Goal: Communication & Community: Participate in discussion

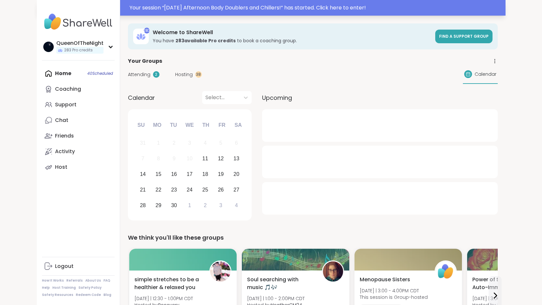
click at [207, 12] on div "Your session “ [DATE] Afternoon Body Doublers and Chillers! ” has started. Clic…" at bounding box center [271, 8] width 468 height 16
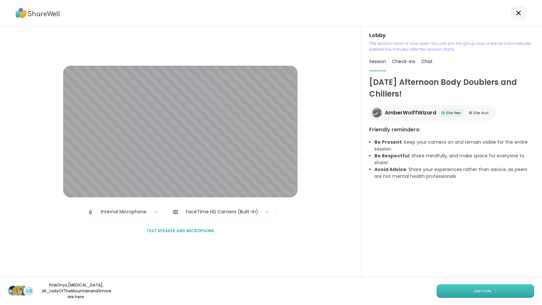
click at [491, 291] on button "Join now" at bounding box center [485, 291] width 98 height 14
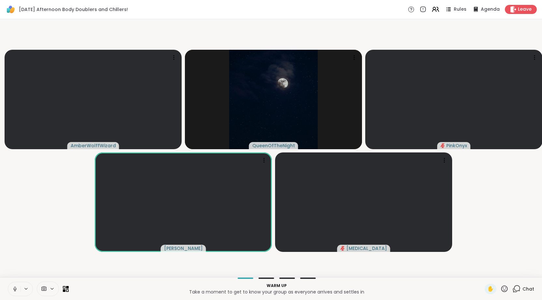
click at [17, 292] on icon at bounding box center [15, 289] width 6 height 6
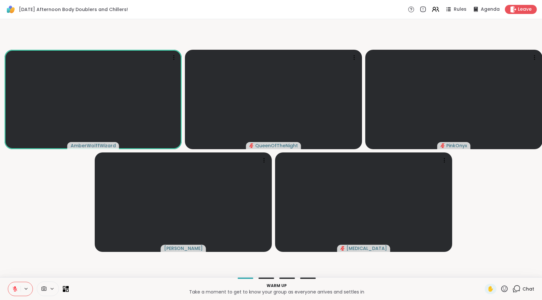
click at [41, 225] on video-player-container "AmberWolffWizard QueenOfTheNight PinkOnyx Adrienne_QueenOfTheDawn Makena" at bounding box center [271, 148] width 534 height 253
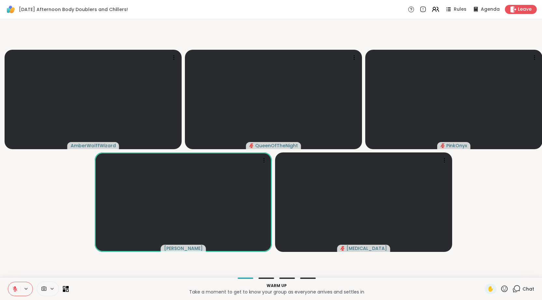
click at [51, 238] on video-player-container "AmberWolffWizard QueenOfTheNight PinkOnyx Adrienne_QueenOfTheDawn Makena" at bounding box center [271, 148] width 534 height 253
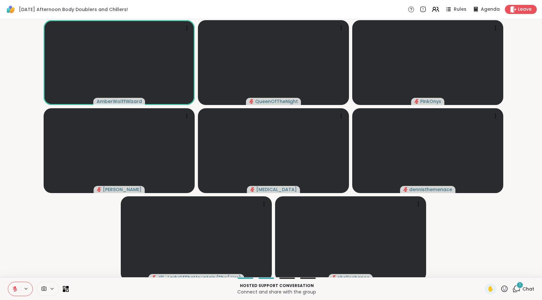
click at [518, 293] on icon at bounding box center [516, 289] width 8 height 8
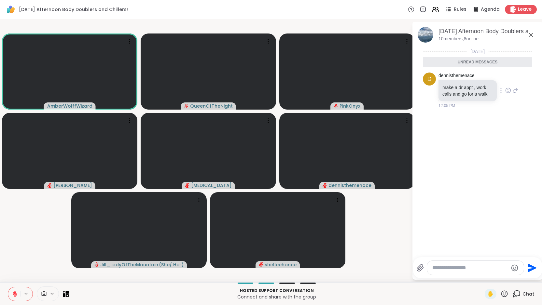
click at [511, 90] on icon at bounding box center [508, 90] width 6 height 7
click at [509, 82] on div "Select Reaction: Heart" at bounding box center [508, 80] width 6 height 6
click at [534, 36] on icon at bounding box center [531, 35] width 8 height 8
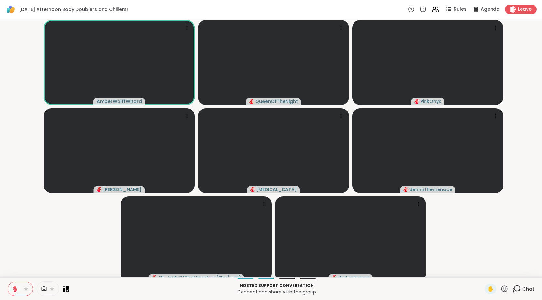
click at [521, 227] on video-player-container "AmberWolffWizard QueenOfTheNight PinkOnyx Adrienne_QueenOfTheDawn Makena dennis…" at bounding box center [271, 148] width 534 height 253
click at [62, 245] on video-player-container "AmberWolffWizard QueenOfTheNight PinkOnyx Adrienne_QueenOfTheDawn Makena dennis…" at bounding box center [271, 148] width 534 height 253
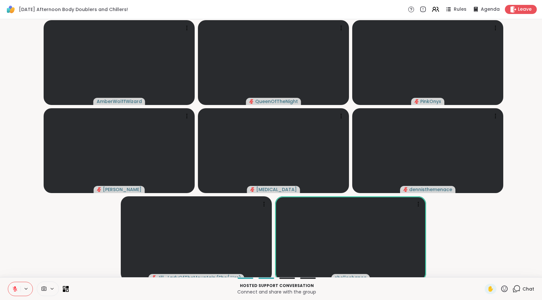
click at [62, 245] on video-player-container "AmberWolffWizard QueenOfTheNight PinkOnyx Adrienne_QueenOfTheDawn Makena dennis…" at bounding box center [271, 148] width 534 height 253
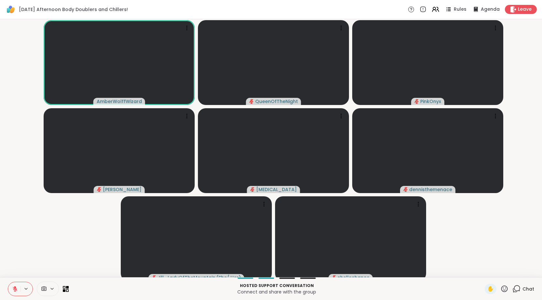
click at [13, 292] on icon at bounding box center [15, 289] width 6 height 6
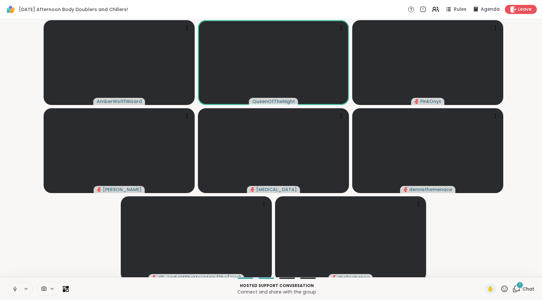
click at [19, 293] on button at bounding box center [14, 289] width 12 height 14
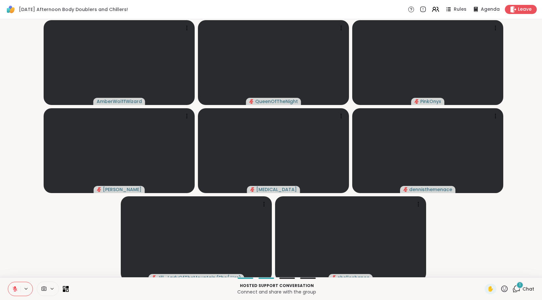
click at [40, 254] on video-player-container "AmberWolffWizard QueenOfTheNight PinkOnyx Adrienne_QueenOfTheDawn Makena dennis…" at bounding box center [271, 148] width 534 height 253
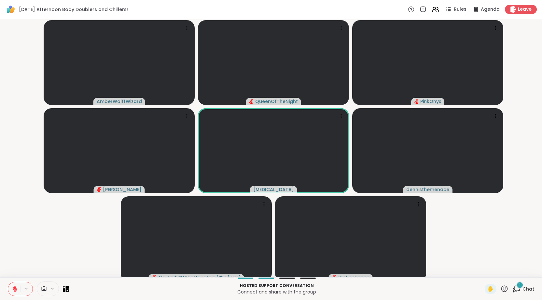
click at [15, 291] on icon at bounding box center [15, 289] width 5 height 5
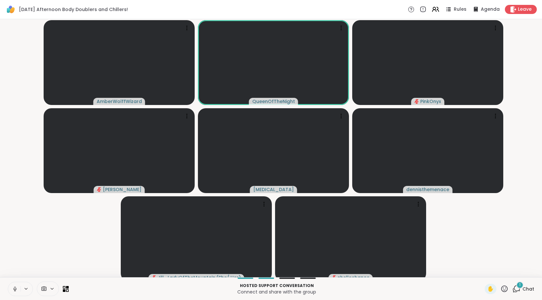
click at [17, 292] on icon at bounding box center [15, 289] width 6 height 6
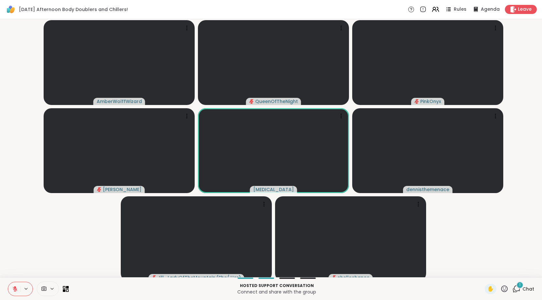
click at [29, 264] on video-player-container "AmberWolffWizard QueenOfTheNight PinkOnyx Adrienne_QueenOfTheDawn Makena dennis…" at bounding box center [271, 148] width 534 height 253
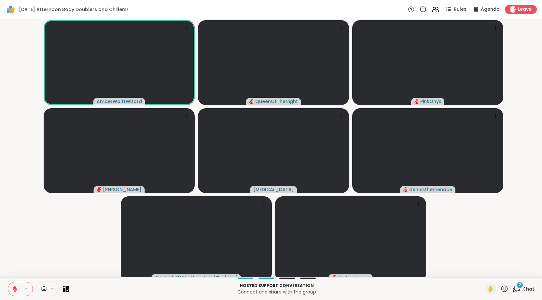
click at [513, 290] on icon at bounding box center [516, 289] width 8 height 8
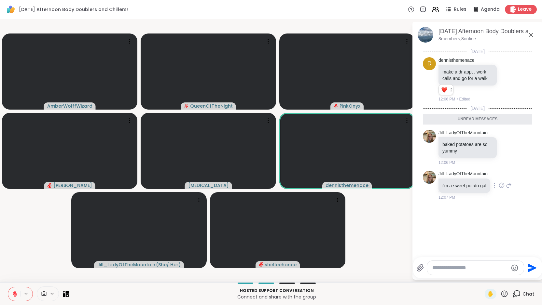
click at [505, 186] on div at bounding box center [501, 185] width 20 height 8
click at [503, 188] on icon at bounding box center [501, 185] width 5 height 5
click at [504, 174] on div "Select Reaction: Heart" at bounding box center [501, 175] width 6 height 6
click at [511, 187] on icon at bounding box center [508, 190] width 6 height 8
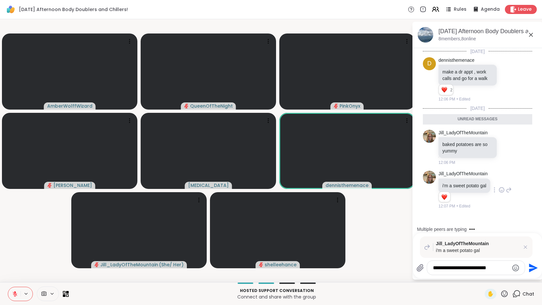
type textarea "**********"
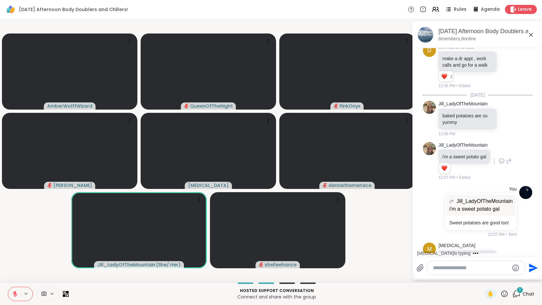
scroll to position [80, 0]
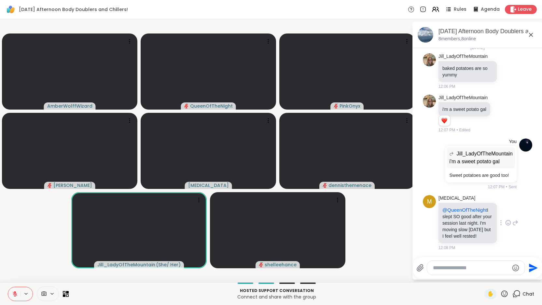
click at [509, 220] on icon at bounding box center [508, 223] width 6 height 7
click at [505, 214] on button "Select Reaction: Heart" at bounding box center [507, 212] width 13 height 13
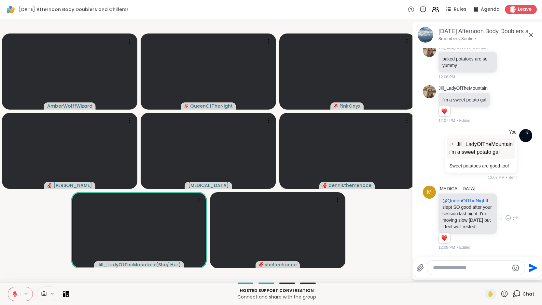
click at [515, 216] on icon at bounding box center [515, 218] width 5 height 5
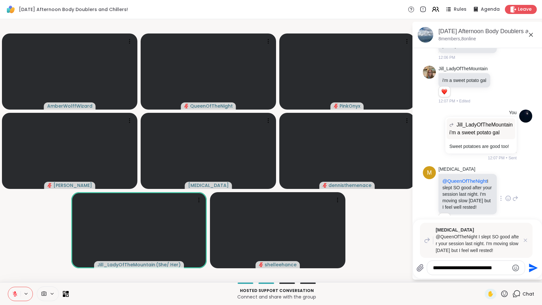
type textarea "**********"
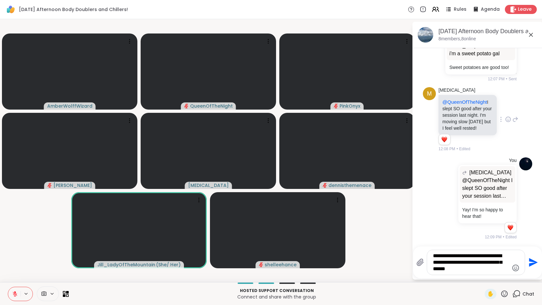
scroll to position [189, 0]
type textarea "**********"
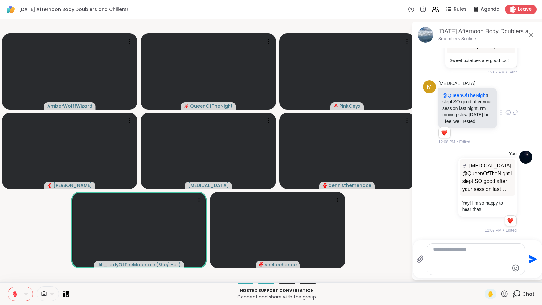
scroll to position [239, 0]
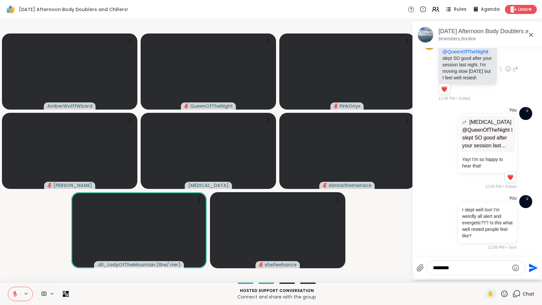
type textarea "*********"
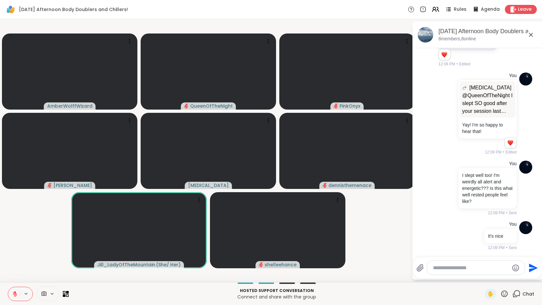
click at [51, 246] on video-player-container "AmberWolffWizard QueenOfTheNight PinkOnyx Adrienne_QueenOfTheDawn Makena dennis…" at bounding box center [206, 151] width 404 height 258
click at [395, 243] on video-player-container "AmberWolffWizard QueenOfTheNight PinkOnyx Adrienne_QueenOfTheDawn Makena dennis…" at bounding box center [206, 151] width 404 height 258
click at [372, 240] on video-player-container "AmberWolffWizard QueenOfTheNight PinkOnyx Adrienne_QueenOfTheDawn Makena dennis…" at bounding box center [206, 151] width 404 height 258
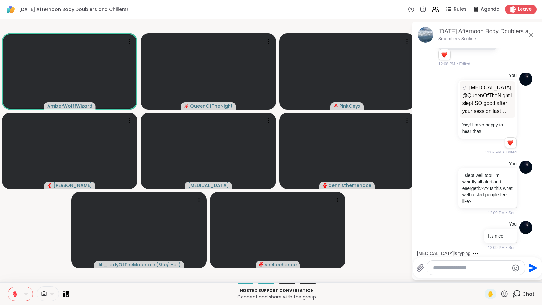
click at [377, 225] on video-player-container "AmberWolffWizard QueenOfTheNight PinkOnyx Adrienne_QueenOfTheDawn Makena dennis…" at bounding box center [206, 151] width 404 height 258
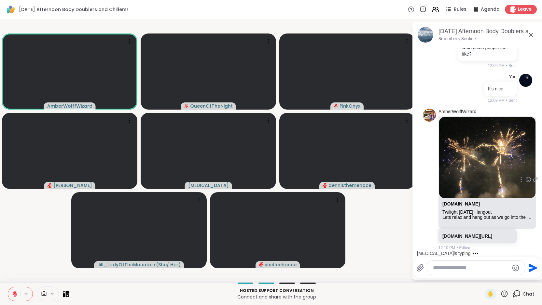
scroll to position [434, 0]
click at [476, 235] on link "sharewellnow.com/session/9f73130b-5eb8-4e26-b2ca-c2f814771532" at bounding box center [467, 236] width 50 height 5
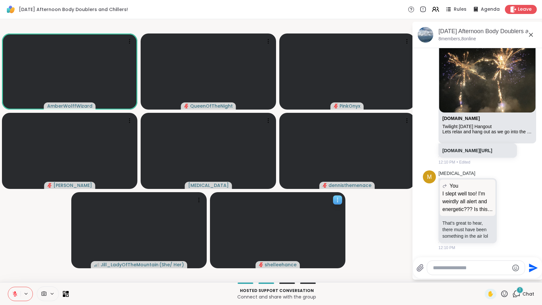
scroll to position [526, 0]
click at [459, 269] on textarea "Type your message" at bounding box center [471, 268] width 76 height 7
click at [394, 247] on video-player-container "AmberWolffWizard QueenOfTheNight PinkOnyx Adrienne_QueenOfTheDawn Makena dennis…" at bounding box center [206, 151] width 404 height 258
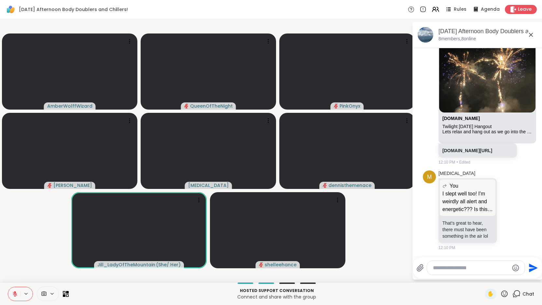
click at [382, 245] on video-player-container "AmberWolffWizard QueenOfTheNight PinkOnyx Adrienne_QueenOfTheDawn Makena dennis…" at bounding box center [206, 151] width 404 height 258
click at [408, 240] on video-player-container "AmberWolffWizard QueenOfTheNight PinkOnyx Adrienne_QueenOfTheDawn Makena dennis…" at bounding box center [206, 151] width 404 height 258
click at [48, 244] on video-player-container "AmberWolffWizard QueenOfTheNight PinkOnyx Adrienne_QueenOfTheDawn Makena dennis…" at bounding box center [206, 151] width 404 height 258
click at [26, 271] on video-player-container "AmberWolffWizard QueenOfTheNight PinkOnyx Adrienne_QueenOfTheDawn Makena dennis…" at bounding box center [206, 151] width 404 height 258
click at [13, 295] on icon at bounding box center [15, 294] width 6 height 6
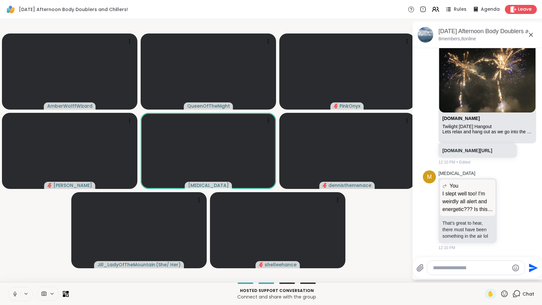
click at [30, 261] on video-player-container "AmberWolffWizard QueenOfTheNight PinkOnyx Adrienne_QueenOfTheDawn Makena dennis…" at bounding box center [206, 151] width 404 height 258
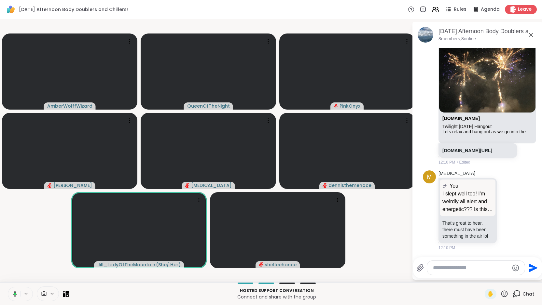
click at [16, 290] on button at bounding box center [13, 294] width 13 height 14
click at [28, 253] on video-player-container "AmberWolffWizard QueenOfTheNight PinkOnyx Adrienne_QueenOfTheDawn Makena dennis…" at bounding box center [206, 151] width 404 height 258
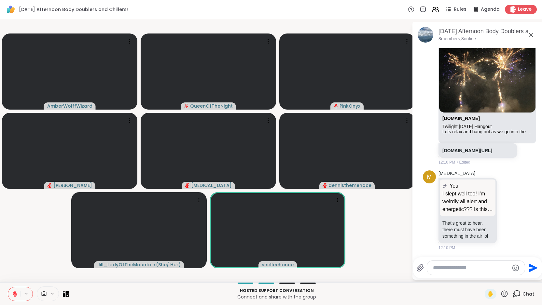
click at [443, 262] on div at bounding box center [476, 268] width 98 height 14
click at [442, 265] on textarea "Type your message" at bounding box center [471, 268] width 76 height 7
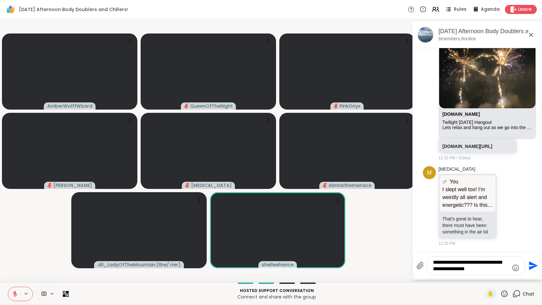
type textarea "**********"
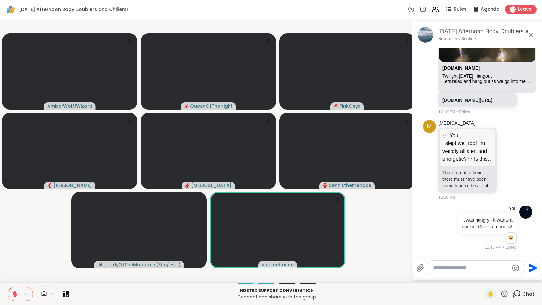
scroll to position [583, 0]
click at [15, 298] on button at bounding box center [14, 294] width 12 height 14
click at [32, 254] on video-player-container "AmberWolffWizard QueenOfTheNight PinkOnyx Adrienne_QueenOfTheDawn Makena dennis…" at bounding box center [206, 151] width 404 height 258
click at [19, 264] on video-player-container "AmberWolffWizard QueenOfTheNight PinkOnyx Adrienne_QueenOfTheDawn Makena dennis…" at bounding box center [206, 151] width 404 height 258
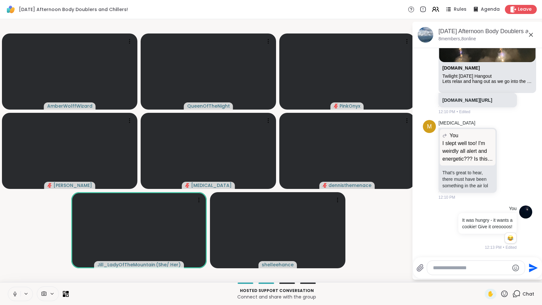
click at [14, 293] on icon at bounding box center [15, 293] width 2 height 3
click at [26, 257] on video-player-container "AmberWolffWizard QueenOfTheNight PinkOnyx Adrienne_QueenOfTheDawn Makena dennis…" at bounding box center [206, 151] width 404 height 258
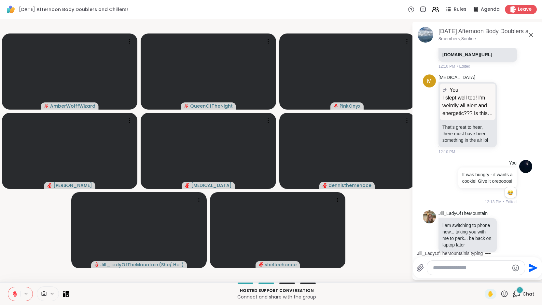
scroll to position [643, 0]
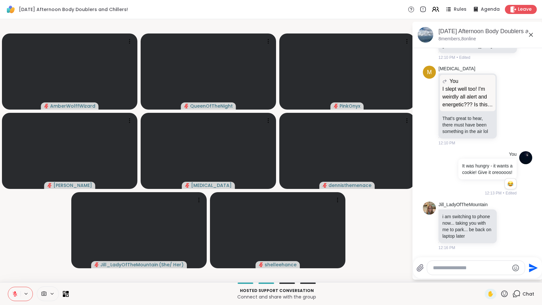
click at [461, 268] on textarea "Type your message" at bounding box center [471, 268] width 76 height 7
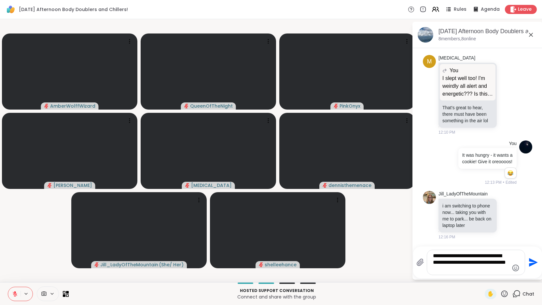
type textarea "**********"
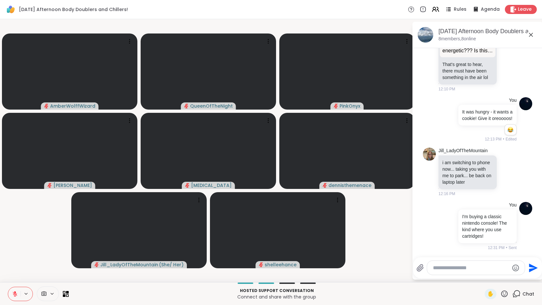
scroll to position [707, 0]
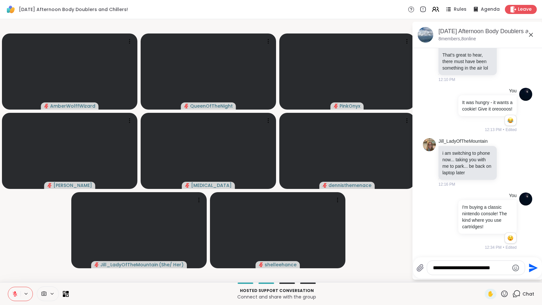
type textarea "**********"
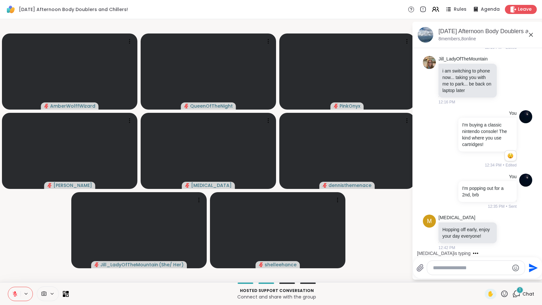
scroll to position [796, 0]
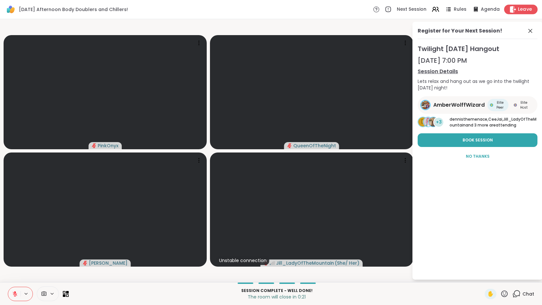
click at [518, 13] on div "Leave" at bounding box center [520, 9] width 33 height 9
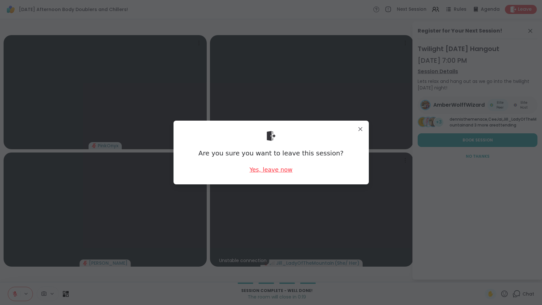
click at [275, 172] on div "Yes, leave now" at bounding box center [270, 170] width 43 height 8
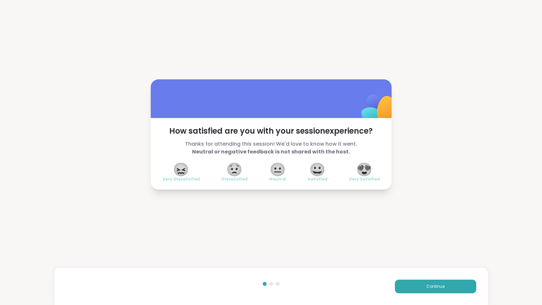
click at [419, 279] on div "Continue" at bounding box center [270, 286] width 433 height 37
click at [428, 289] on span "Continue" at bounding box center [435, 287] width 18 height 6
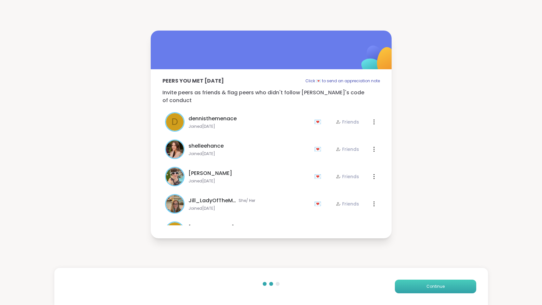
click at [428, 289] on span "Continue" at bounding box center [435, 287] width 18 height 6
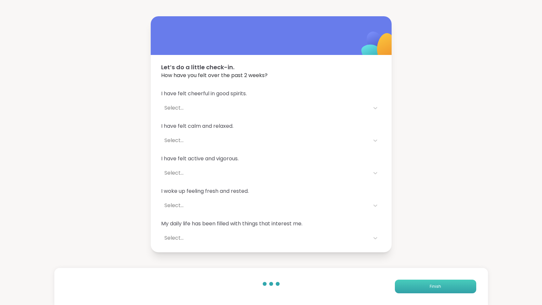
click at [428, 289] on button "Finish" at bounding box center [435, 287] width 81 height 14
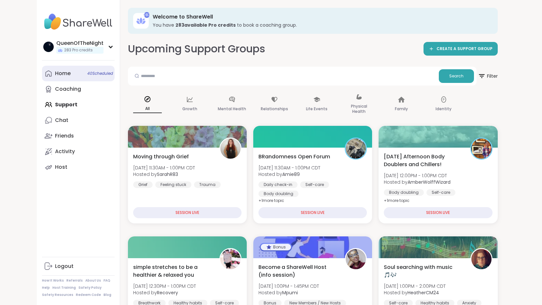
click at [42, 76] on link "Home 40 Scheduled" at bounding box center [78, 74] width 73 height 16
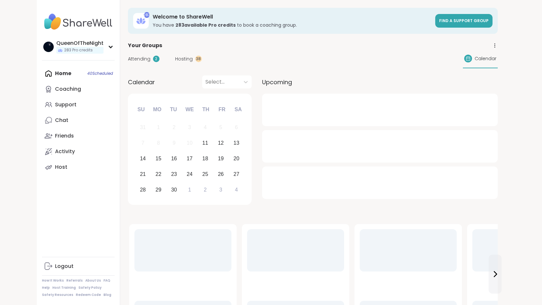
click at [143, 62] on div "Attending 2 Hosting 38 Calendar" at bounding box center [312, 58] width 369 height 19
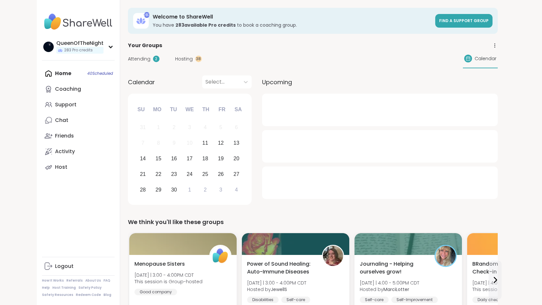
click at [175, 61] on span "Hosting" at bounding box center [184, 59] width 18 height 7
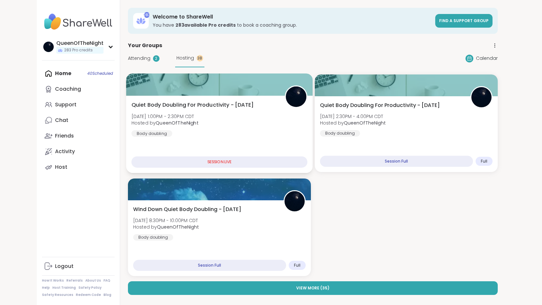
click at [187, 108] on span "Quiet Body Doubling For Productivity - Thursday" at bounding box center [192, 105] width 122 height 8
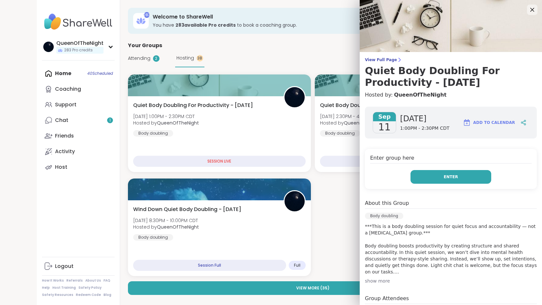
click at [453, 179] on span "Enter" at bounding box center [450, 177] width 14 height 6
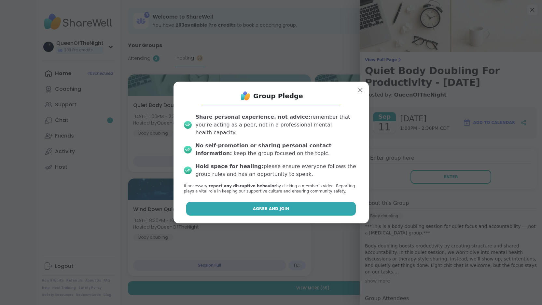
click at [319, 209] on button "Agree and Join" at bounding box center [270, 209] width 169 height 14
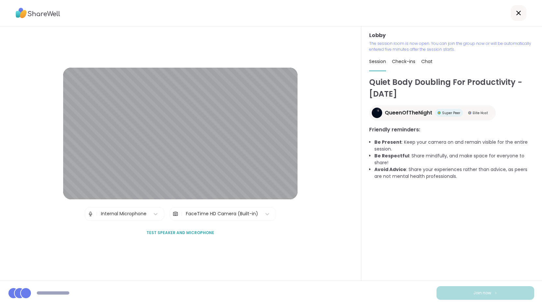
click at [426, 60] on span "Chat" at bounding box center [426, 61] width 11 height 7
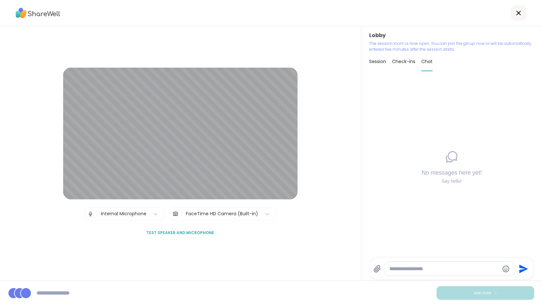
click at [409, 270] on textarea "Type your message" at bounding box center [444, 269] width 110 height 7
paste textarea "**********"
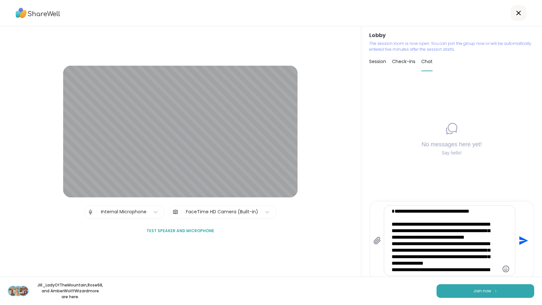
click at [391, 232] on textarea "**********" at bounding box center [443, 240] width 105 height 65
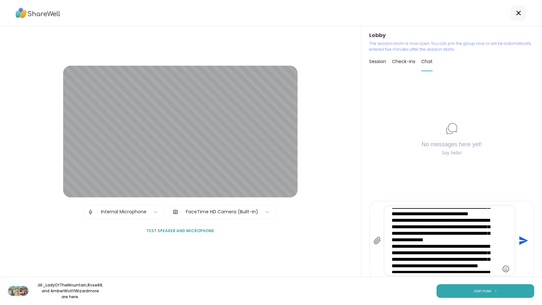
scroll to position [23, 0]
click at [391, 234] on textarea "**********" at bounding box center [443, 240] width 105 height 65
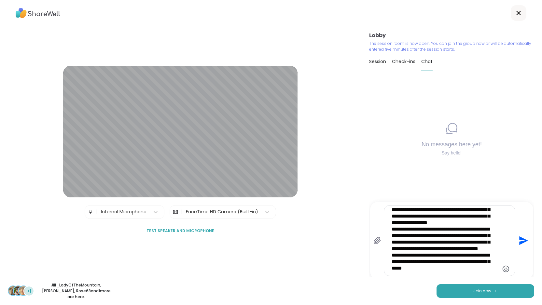
scroll to position [41, 0]
click at [391, 243] on textarea "**********" at bounding box center [443, 240] width 105 height 65
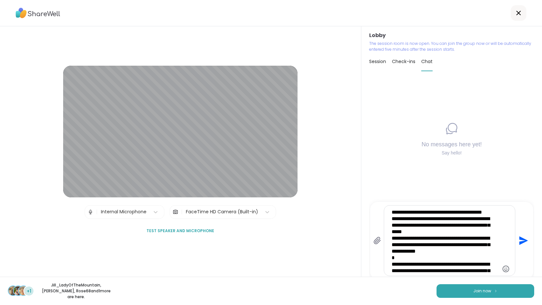
scroll to position [77, 0]
click at [391, 238] on textarea "**********" at bounding box center [443, 240] width 105 height 65
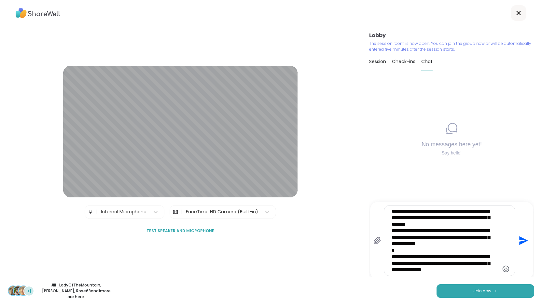
scroll to position [96, 0]
click at [391, 242] on textarea "**********" at bounding box center [443, 240] width 105 height 65
type textarea "**********"
click at [486, 290] on span "Join now" at bounding box center [482, 291] width 18 height 6
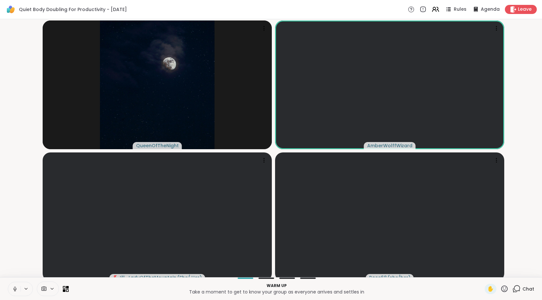
click at [518, 293] on icon at bounding box center [516, 289] width 8 height 8
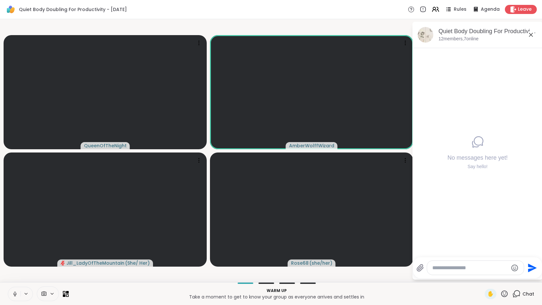
click at [482, 271] on textarea "Type your message" at bounding box center [470, 268] width 76 height 7
paste textarea "**********"
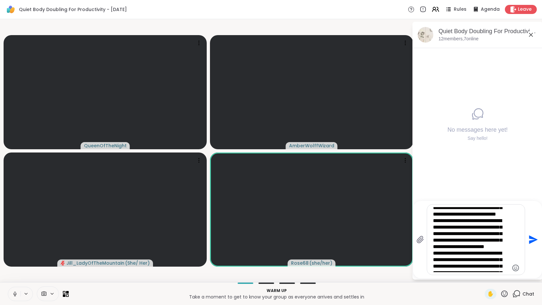
scroll to position [0, 0]
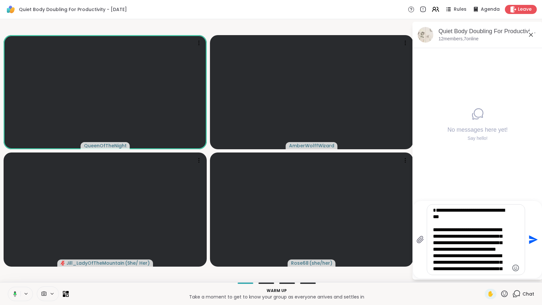
click at [444, 210] on textarea "**********" at bounding box center [471, 239] width 76 height 65
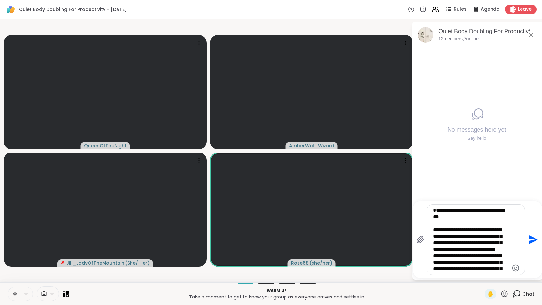
click at [437, 217] on textarea "**********" at bounding box center [471, 239] width 76 height 65
click at [438, 230] on textarea "**********" at bounding box center [471, 239] width 76 height 65
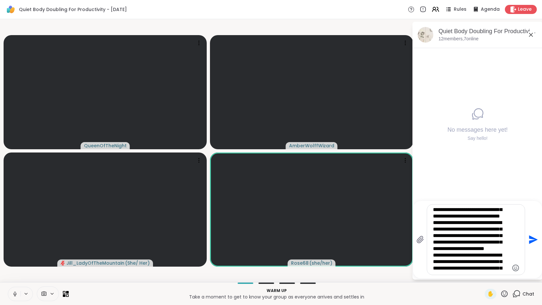
scroll to position [31, 0]
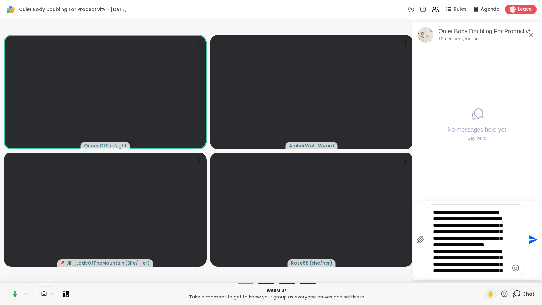
click at [436, 233] on div "**********" at bounding box center [476, 240] width 98 height 70
click at [437, 233] on textarea "**********" at bounding box center [471, 239] width 76 height 65
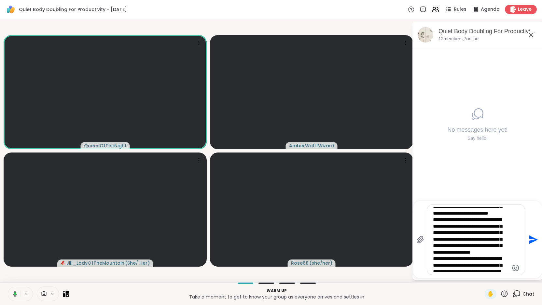
scroll to position [63, 0]
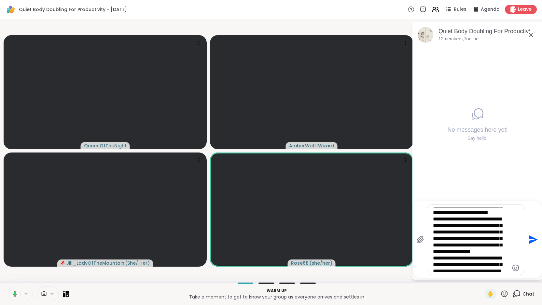
click at [438, 240] on textarea "**********" at bounding box center [471, 239] width 76 height 65
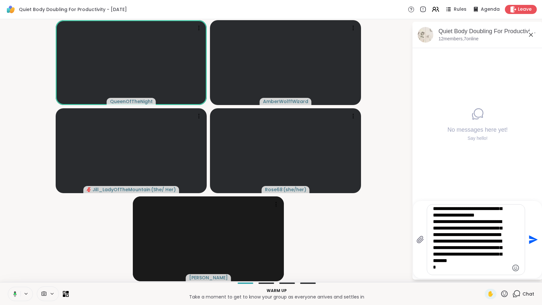
scroll to position [100, 0]
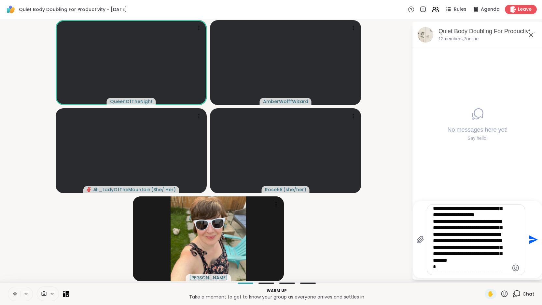
click at [437, 248] on textarea "**********" at bounding box center [471, 239] width 76 height 65
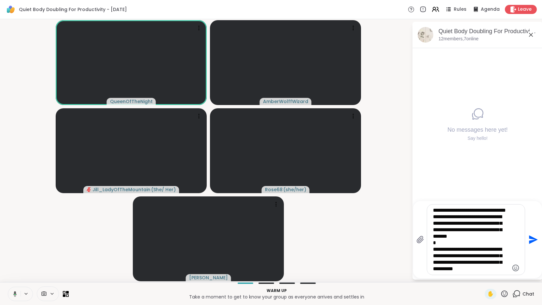
scroll to position [141, 0]
click at [437, 232] on textarea "**********" at bounding box center [471, 239] width 76 height 65
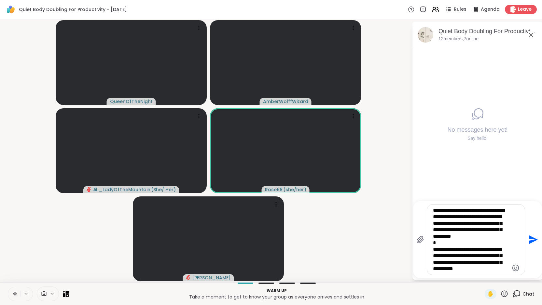
scroll to position [156, 0]
type textarea "**********"
click at [536, 240] on icon "Send" at bounding box center [533, 239] width 9 height 9
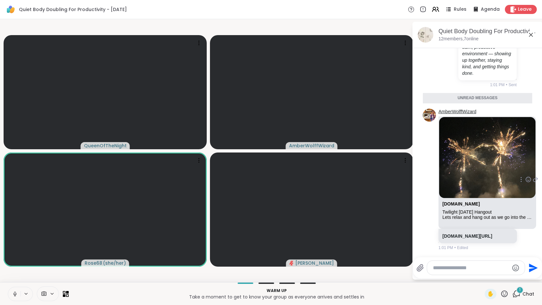
scroll to position [328, 0]
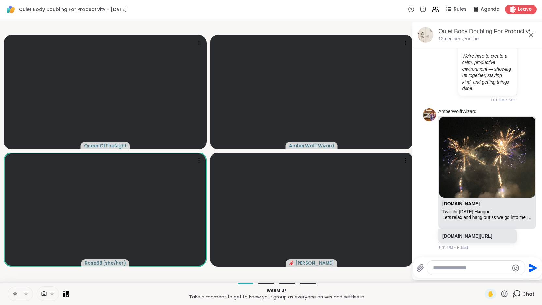
click at [475, 269] on textarea "Type your message" at bounding box center [471, 268] width 76 height 7
paste textarea "**********"
type textarea "**********"
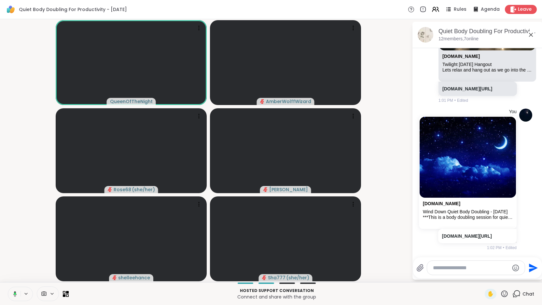
scroll to position [489, 0]
click at [16, 294] on icon at bounding box center [15, 293] width 2 height 3
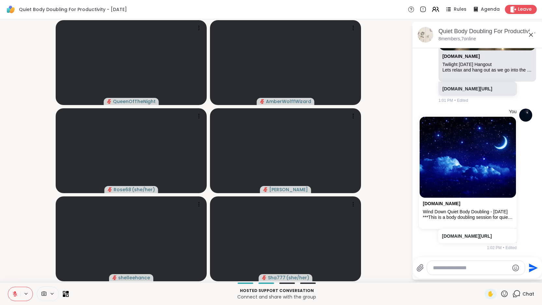
click at [15, 226] on video-player-container "QueenOfTheNight AmberWolffWizard Rose68 ( she/her ) Adrienne_QueenOfTheDawn she…" at bounding box center [206, 151] width 404 height 258
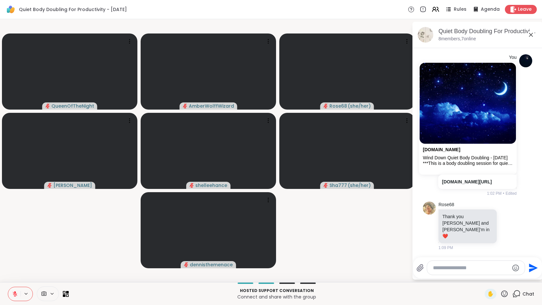
scroll to position [587, 0]
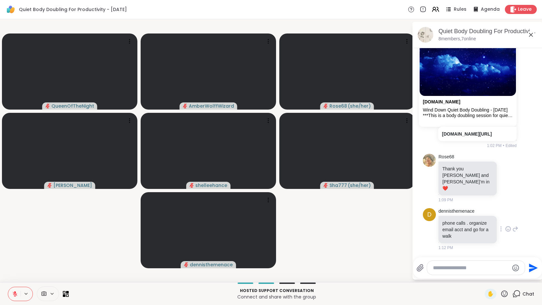
click at [507, 230] on icon at bounding box center [508, 230] width 2 height 1
click at [505, 220] on div "Select Reaction: Heart" at bounding box center [508, 219] width 6 height 6
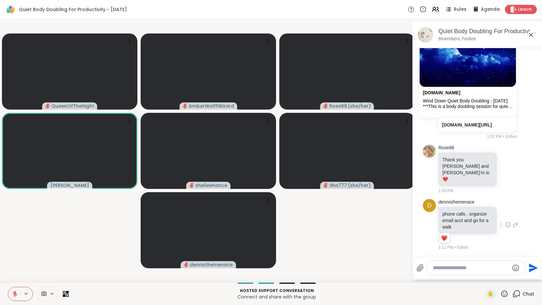
click at [20, 289] on button at bounding box center [14, 294] width 12 height 14
click at [69, 244] on video-player-container "QueenOfTheNight AmberWolffWizard Rose68 ( she/her ) Adrienne_QueenOfTheDawn she…" at bounding box center [206, 151] width 404 height 258
click at [13, 295] on icon at bounding box center [15, 294] width 6 height 6
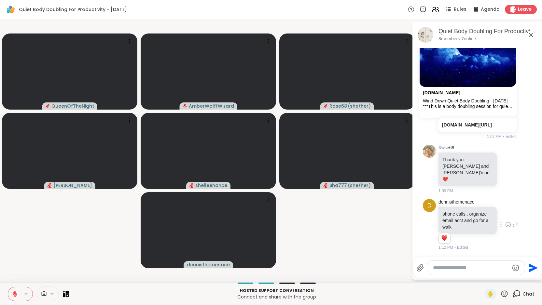
click at [436, 10] on icon at bounding box center [435, 9] width 8 height 8
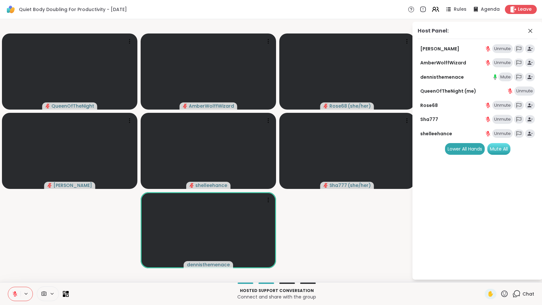
click at [505, 155] on div "Mute All" at bounding box center [498, 149] width 23 height 12
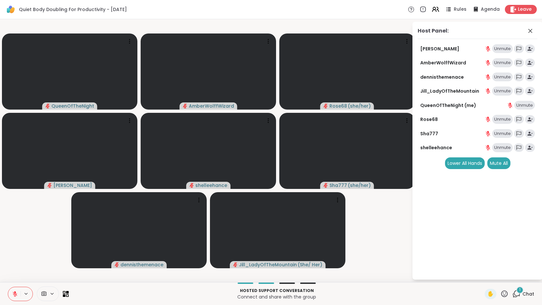
click at [523, 294] on span "Chat" at bounding box center [528, 294] width 12 height 7
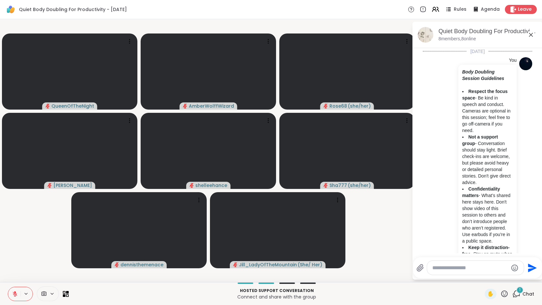
scroll to position [673, 0]
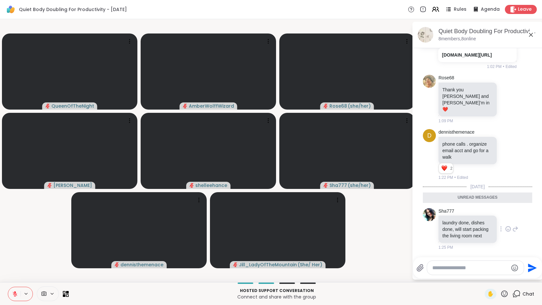
click at [505, 226] on icon at bounding box center [508, 229] width 6 height 7
click at [505, 218] on div "Select Reaction: Heart" at bounding box center [508, 219] width 6 height 6
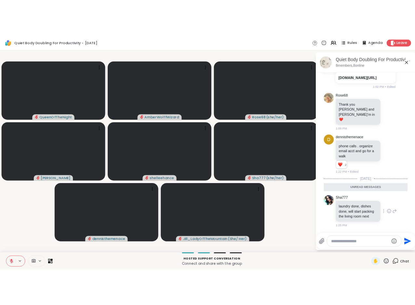
scroll to position [682, 0]
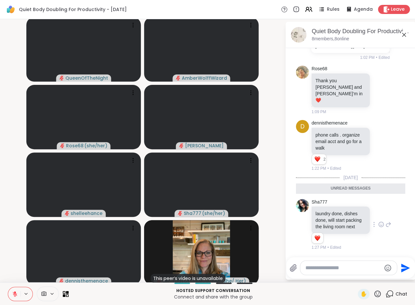
click at [336, 261] on div at bounding box center [348, 268] width 97 height 15
click at [332, 268] on textarea "Type your message" at bounding box center [343, 268] width 76 height 7
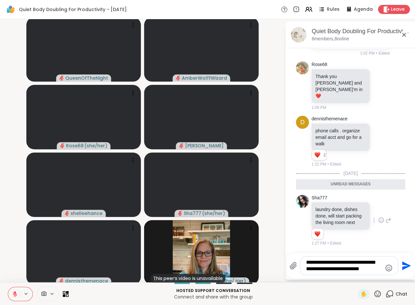
type textarea "**********"
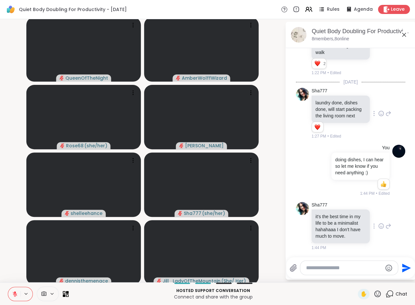
scroll to position [791, 0]
click at [378, 223] on icon at bounding box center [381, 226] width 6 height 7
click at [350, 213] on div "Select Reaction: Joy" at bounding box center [353, 216] width 6 height 6
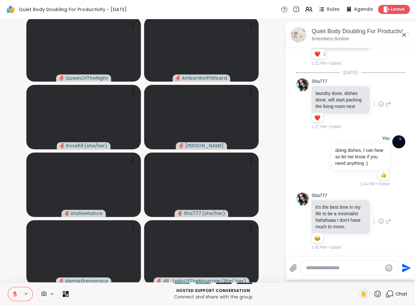
scroll to position [800, 0]
click at [319, 270] on textarea "Type your message" at bounding box center [344, 268] width 76 height 7
type textarea "**********"
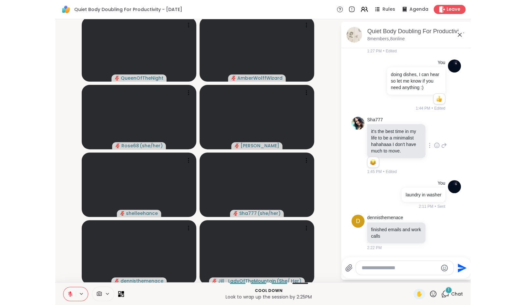
scroll to position [876, 0]
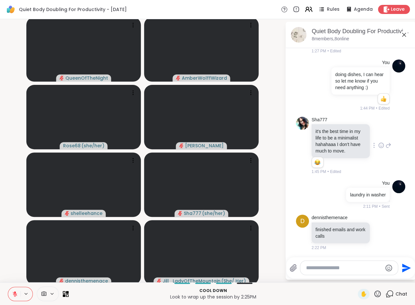
click at [309, 11] on icon at bounding box center [307, 11] width 4 height 2
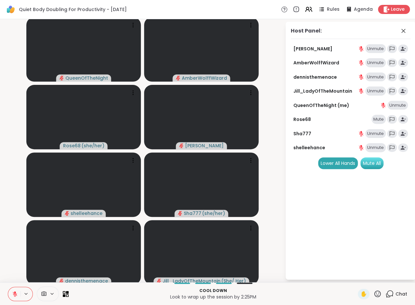
click at [372, 166] on div "Mute All" at bounding box center [371, 163] width 23 height 12
click at [403, 32] on icon at bounding box center [403, 31] width 8 height 8
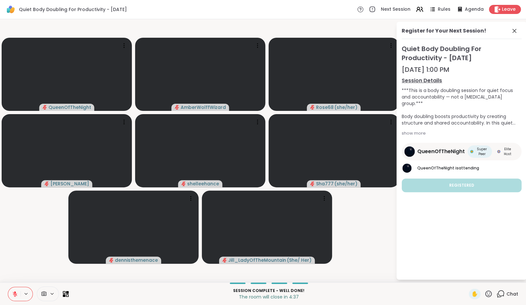
click at [17, 292] on icon at bounding box center [15, 294] width 6 height 6
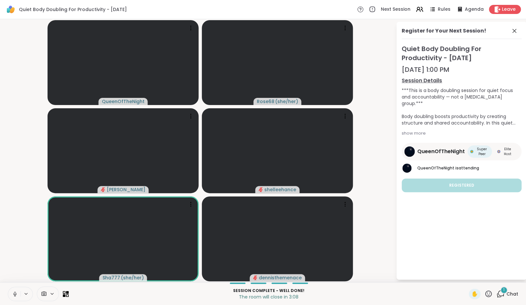
click at [503, 292] on span "1" at bounding box center [503, 290] width 1 height 6
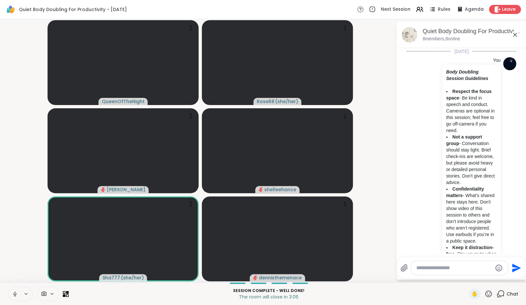
scroll to position [985, 0]
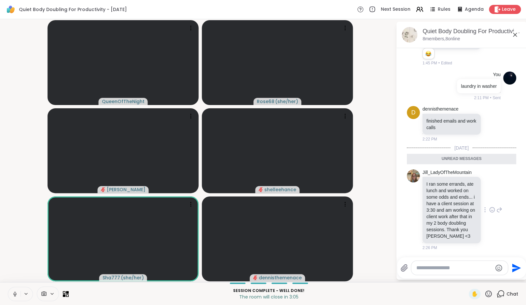
click at [493, 210] on icon at bounding box center [492, 210] width 2 height 1
click at [488, 195] on button "Select Reaction: Heart" at bounding box center [491, 199] width 13 height 13
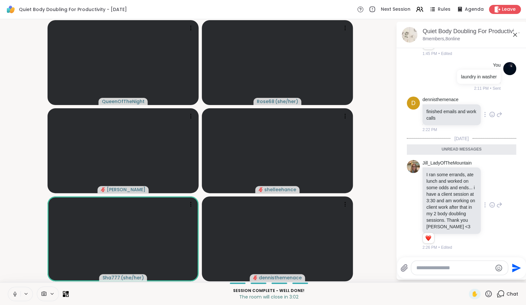
click at [490, 111] on icon at bounding box center [492, 114] width 6 height 7
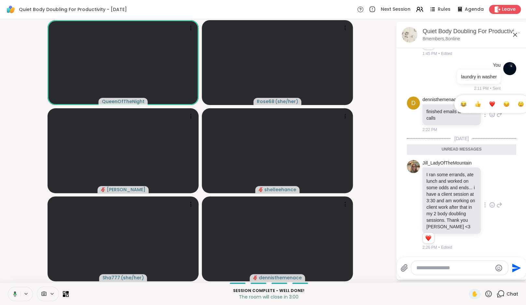
click at [489, 101] on div "Select Reaction: Heart" at bounding box center [492, 104] width 6 height 6
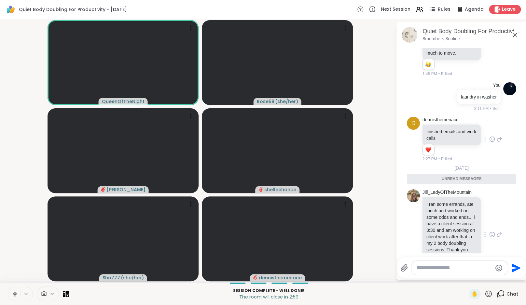
scroll to position [877, 0]
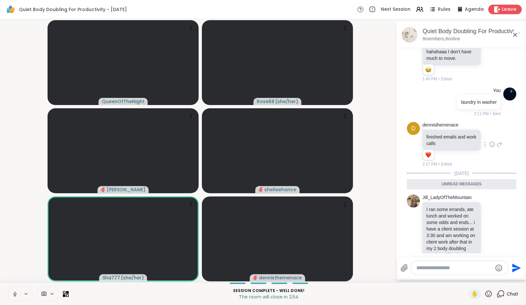
click at [505, 9] on span "Leave" at bounding box center [509, 9] width 14 height 7
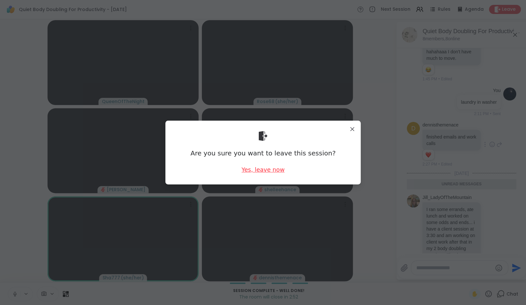
click at [266, 170] on div "Yes, leave now" at bounding box center [262, 170] width 43 height 8
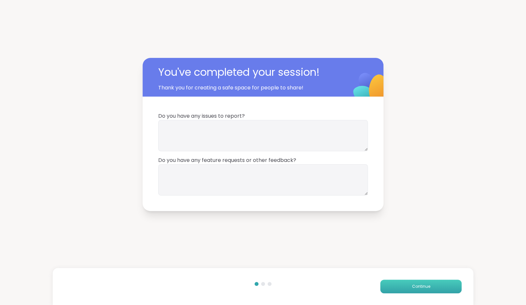
click at [420, 288] on span "Continue" at bounding box center [420, 287] width 18 height 6
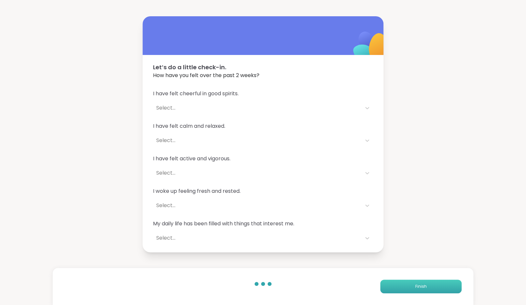
click at [420, 288] on span "Finish" at bounding box center [420, 287] width 11 height 6
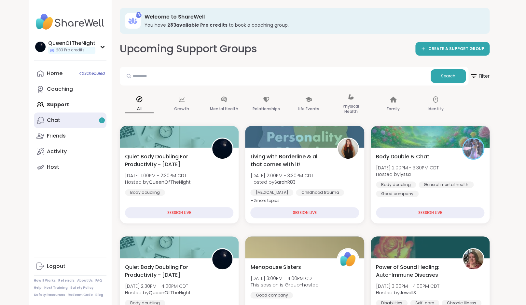
click at [83, 118] on link "Chat 1" at bounding box center [70, 121] width 73 height 16
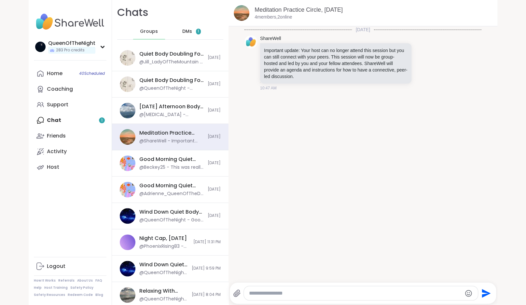
click at [181, 36] on div "DMs 1" at bounding box center [192, 32] width 32 height 16
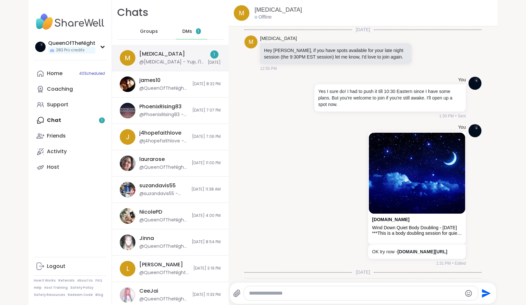
scroll to position [60, 0]
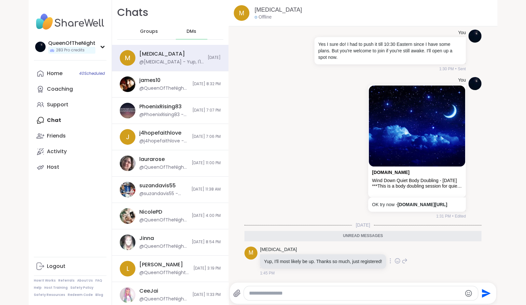
click at [399, 263] on icon at bounding box center [397, 261] width 5 height 5
click at [348, 252] on div "Select Reaction: Heart" at bounding box center [345, 251] width 6 height 6
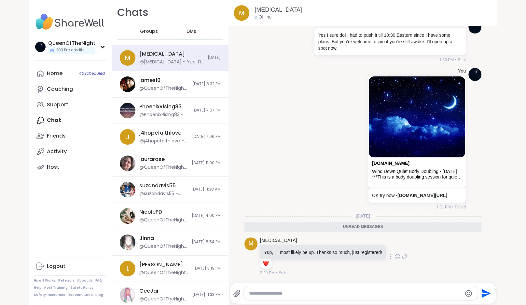
scroll to position [69, 0]
click at [153, 32] on span "Groups" at bounding box center [149, 31] width 18 height 7
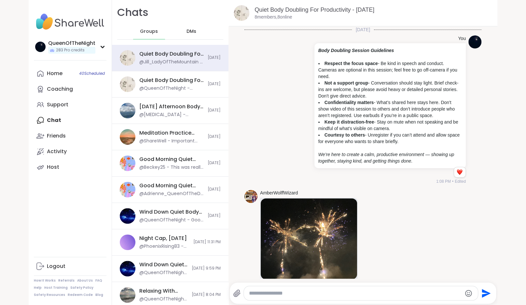
scroll to position [583, 0]
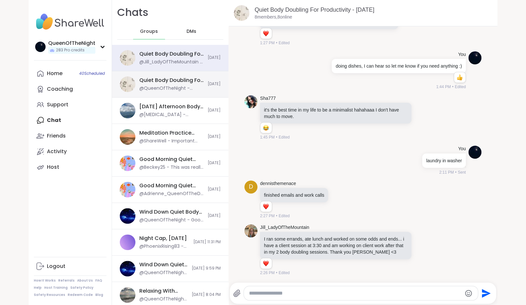
click at [171, 82] on div "Quiet Body Doubling For Productivity - Thursday, Sep 11" at bounding box center [171, 80] width 64 height 7
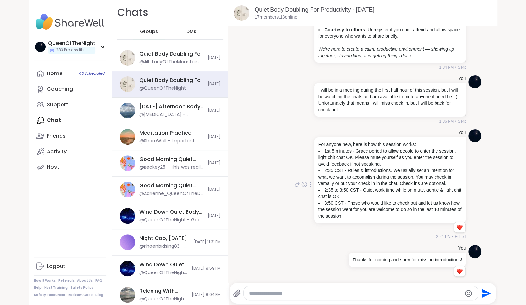
scroll to position [294, 0]
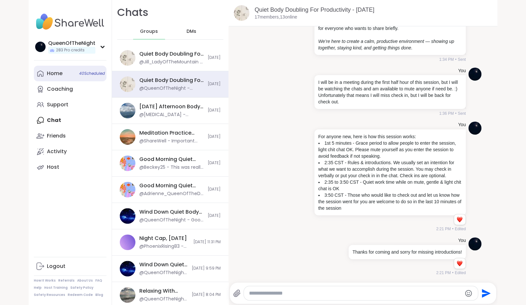
click at [66, 73] on link "Home 40 Scheduled" at bounding box center [70, 74] width 73 height 16
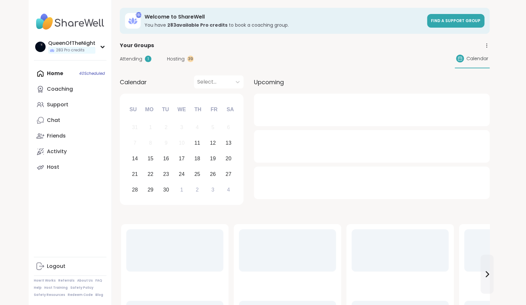
click at [174, 59] on span "Hosting" at bounding box center [176, 59] width 18 height 7
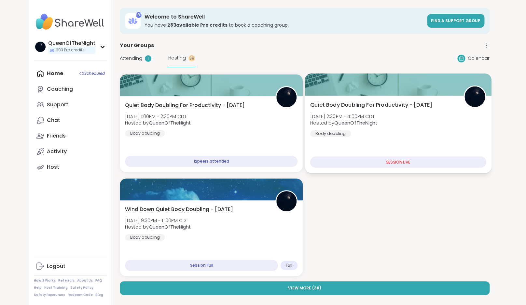
click at [421, 137] on div "Quiet Body Doubling For Productivity - Thursday Thu, Sep 11 | 2:30PM - 4:00PM C…" at bounding box center [398, 119] width 176 height 36
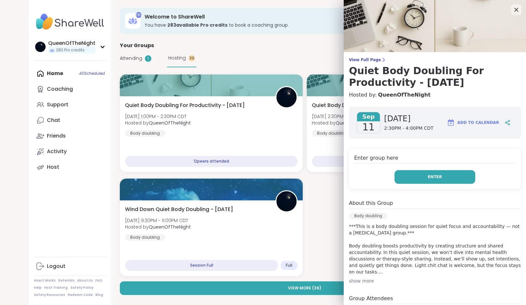
click at [442, 175] on button "Enter" at bounding box center [434, 177] width 81 height 14
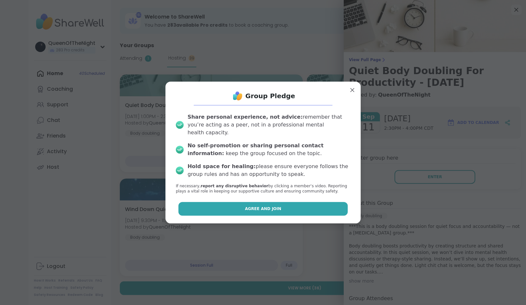
click at [260, 202] on button "Agree and Join" at bounding box center [262, 209] width 169 height 14
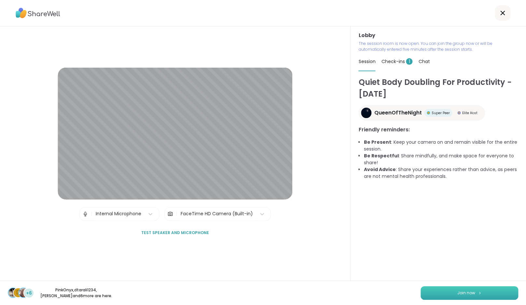
click at [464, 293] on span "Join now" at bounding box center [466, 293] width 18 height 6
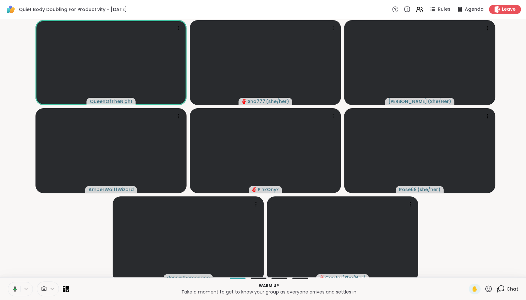
click at [14, 292] on icon at bounding box center [14, 289] width 6 height 6
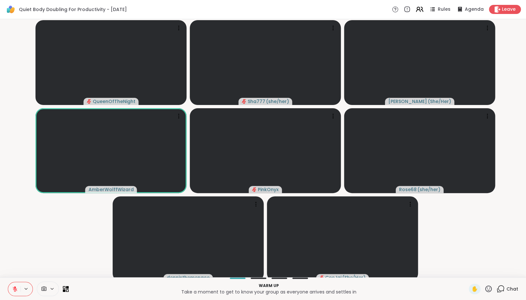
click at [422, 8] on icon at bounding box center [422, 9] width 2 height 5
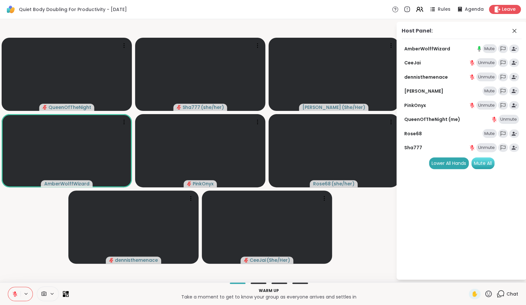
click at [493, 165] on div "Mute All" at bounding box center [482, 163] width 23 height 12
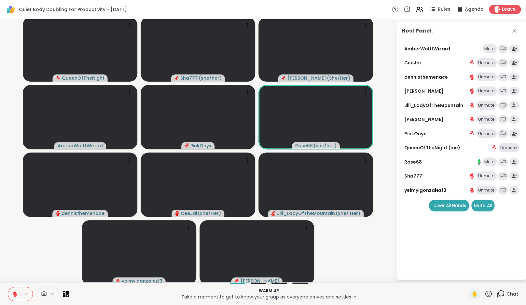
click at [486, 163] on div "Mute" at bounding box center [489, 161] width 14 height 9
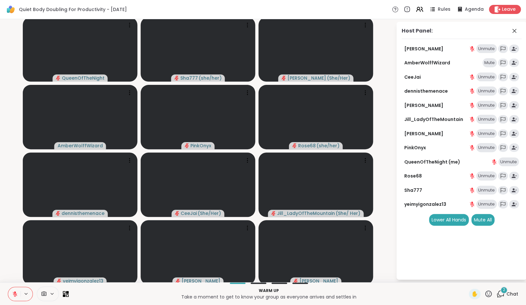
click at [501, 291] on div "2" at bounding box center [503, 290] width 7 height 7
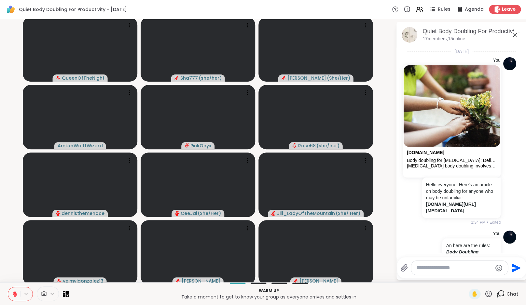
scroll to position [966, 0]
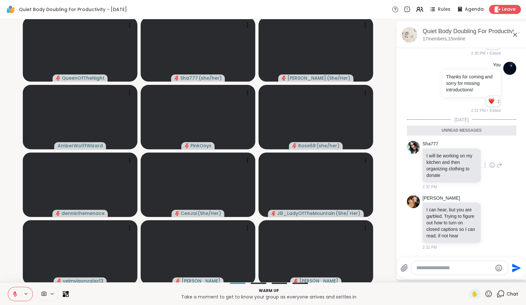
click at [489, 163] on icon at bounding box center [491, 165] width 5 height 5
click at [489, 152] on div "Select Reaction: Heart" at bounding box center [492, 155] width 6 height 6
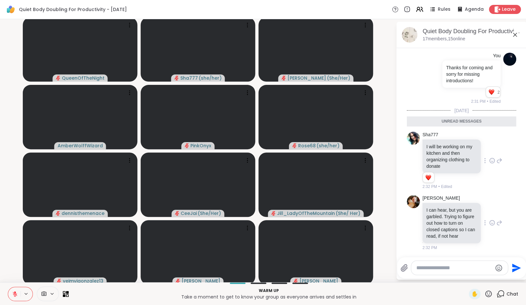
click at [489, 226] on icon at bounding box center [492, 223] width 6 height 7
click at [517, 215] on div "Select Reaction: Astonished" at bounding box center [520, 212] width 6 height 6
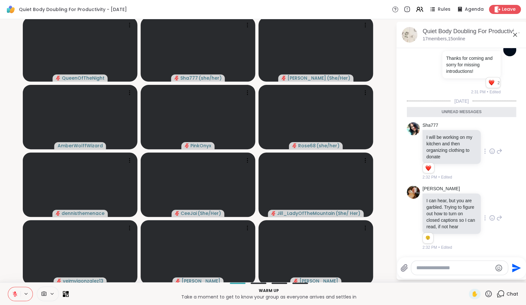
scroll to position [984, 0]
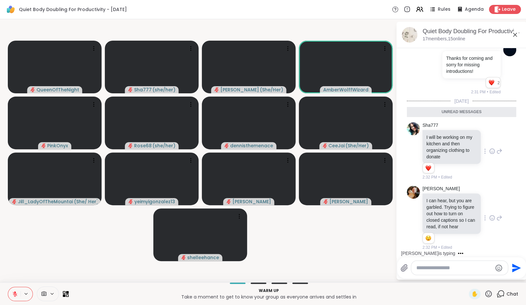
click at [425, 9] on div "Rules Agenda Leave" at bounding box center [456, 9] width 129 height 9
click at [419, 8] on icon at bounding box center [419, 9] width 8 height 8
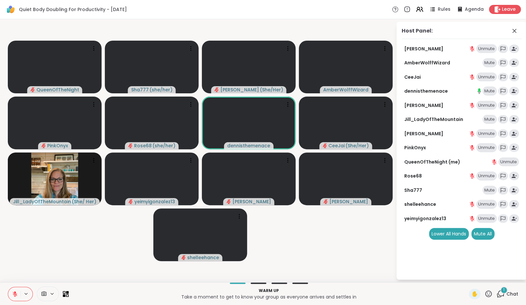
click at [491, 120] on div "Mute" at bounding box center [489, 119] width 14 height 9
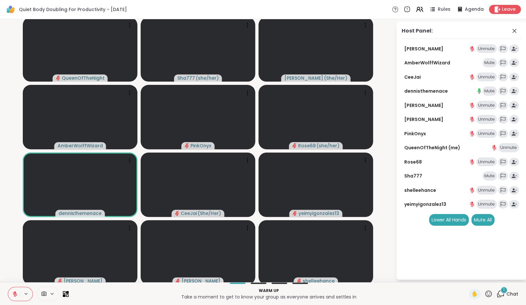
click at [503, 291] on div "1" at bounding box center [503, 290] width 7 height 7
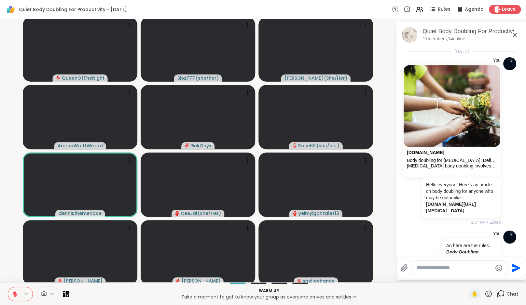
scroll to position [1032, 0]
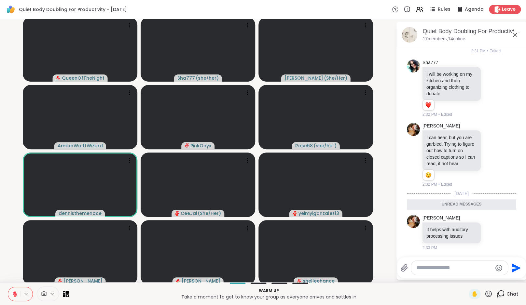
click at [503, 291] on icon at bounding box center [501, 293] width 6 height 6
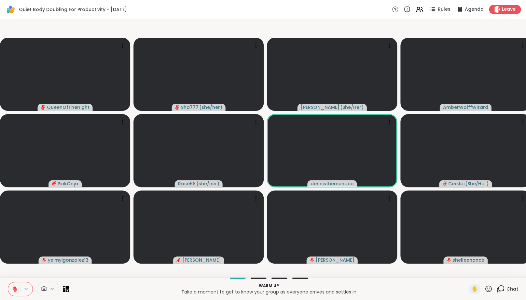
click at [503, 291] on icon at bounding box center [501, 289] width 6 height 6
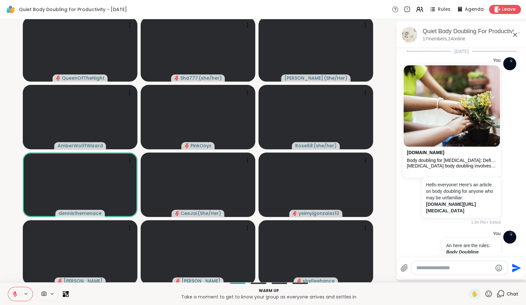
scroll to position [1010, 0]
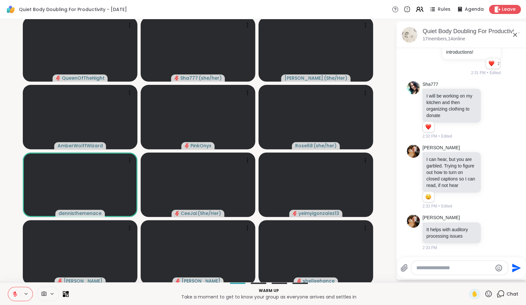
click at [420, 7] on icon at bounding box center [419, 9] width 8 height 8
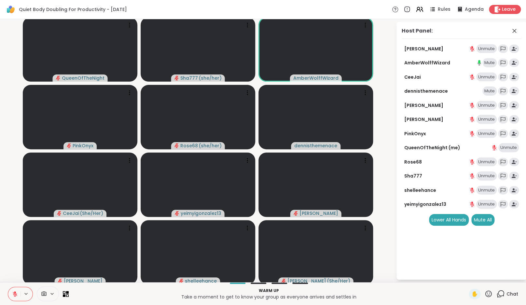
click at [486, 89] on div "Mute" at bounding box center [489, 91] width 14 height 9
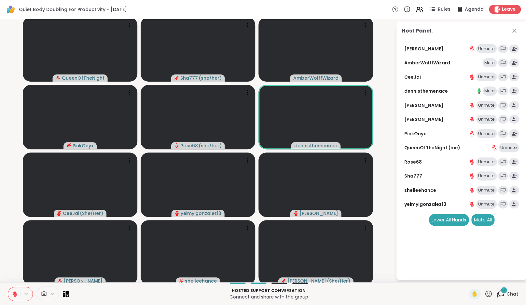
click at [502, 290] on div "1" at bounding box center [503, 290] width 7 height 7
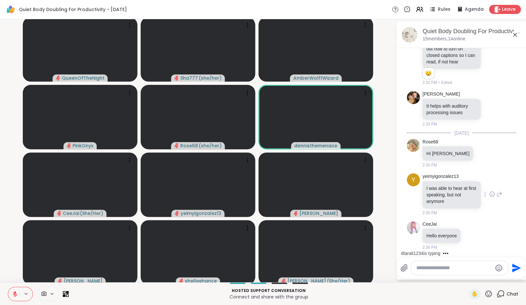
scroll to position [1133, 0]
click at [473, 237] on icon at bounding box center [472, 235] width 6 height 7
click at [476, 226] on button "Select Reaction: Heart" at bounding box center [471, 225] width 13 height 13
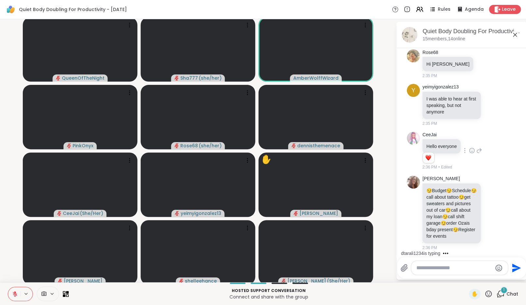
scroll to position [1236, 0]
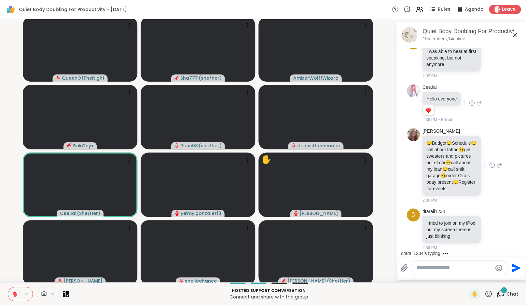
click at [484, 207] on div "d dtarali1234 I tried to join on my iPod, but my screen there is just blinking …" at bounding box center [461, 230] width 109 height 48
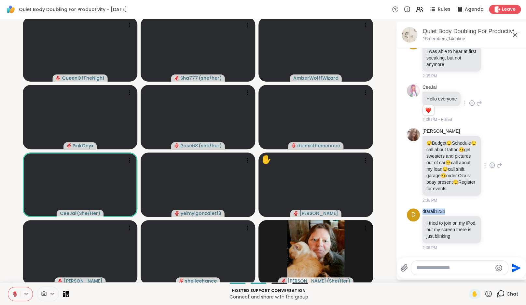
click at [491, 166] on icon at bounding box center [492, 166] width 2 height 1
click at [489, 152] on div "Select Reaction: Heart" at bounding box center [492, 155] width 6 height 6
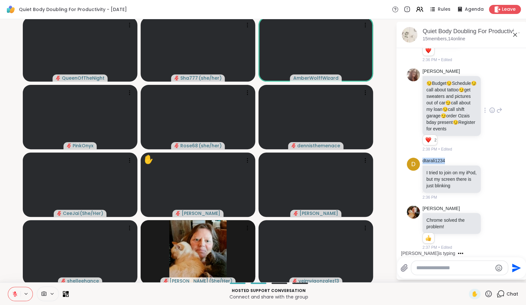
scroll to position [1385, 0]
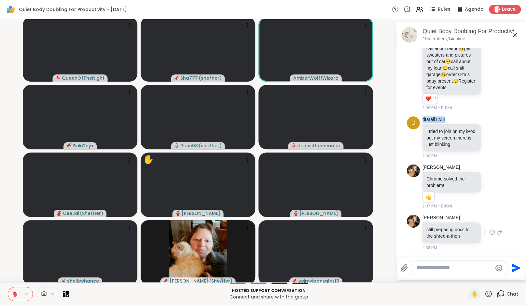
click at [489, 232] on icon at bounding box center [492, 232] width 6 height 7
click at [489, 221] on div "Select Reaction: Heart" at bounding box center [492, 222] width 6 height 6
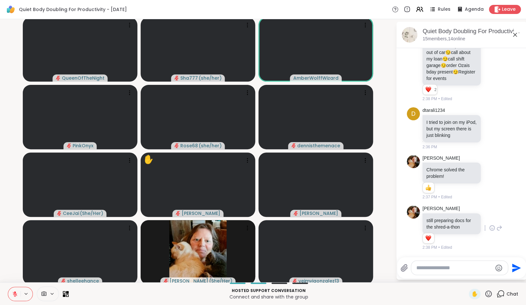
scroll to position [1394, 0]
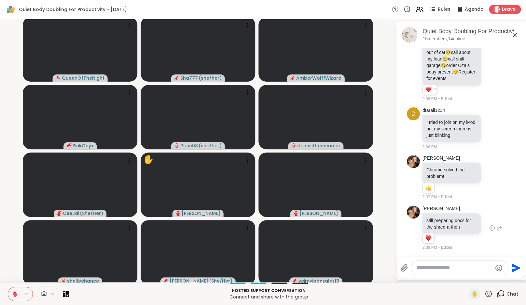
click at [422, 10] on icon at bounding box center [419, 9] width 8 height 8
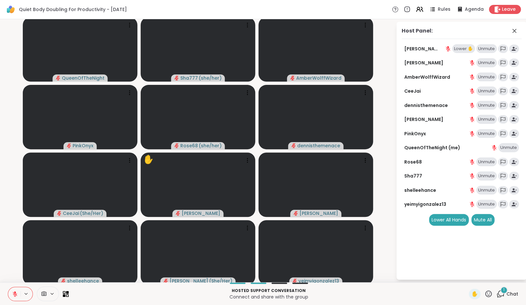
click at [500, 293] on icon at bounding box center [500, 294] width 8 height 8
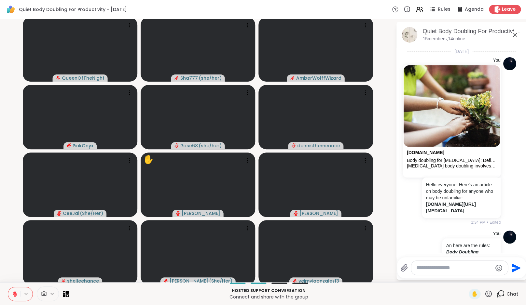
scroll to position [1451, 0]
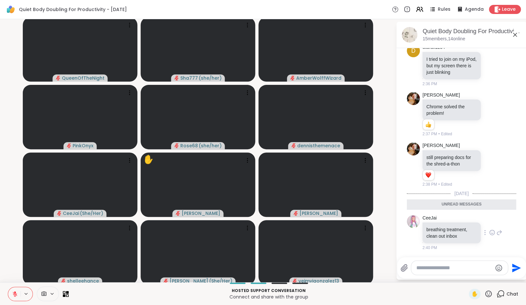
click at [489, 234] on icon at bounding box center [492, 232] width 6 height 7
click at [489, 220] on div "Select Reaction: Heart" at bounding box center [492, 222] width 6 height 6
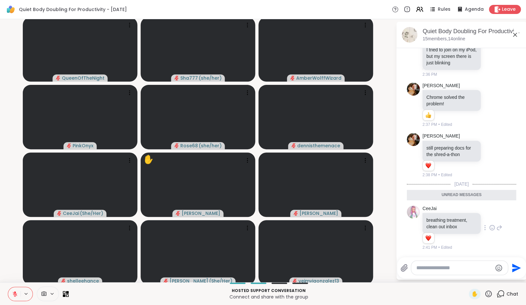
click at [455, 270] on textarea "Type your message" at bounding box center [454, 268] width 76 height 7
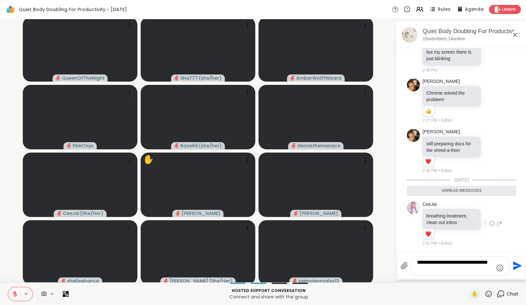
click at [499, 268] on icon "Emoji picker" at bounding box center [499, 268] width 8 height 8
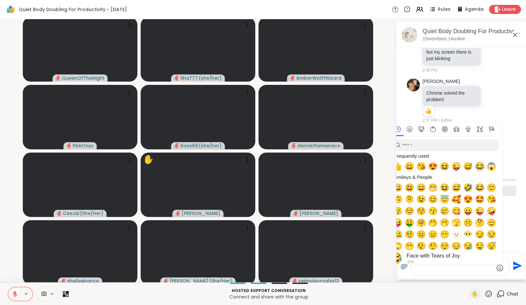
click at [478, 168] on span "😂" at bounding box center [480, 166] width 10 height 9
type textarea "**********"
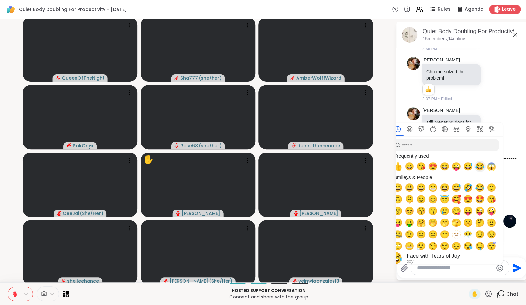
scroll to position [1486, 0]
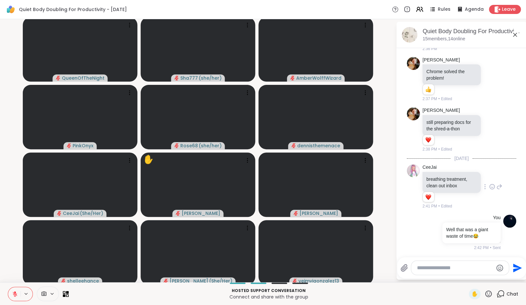
click at [439, 273] on div at bounding box center [460, 268] width 98 height 14
click at [439, 270] on textarea "Type your message" at bounding box center [455, 268] width 76 height 7
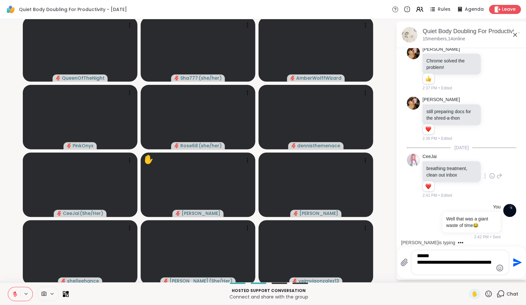
scroll to position [1531, 0]
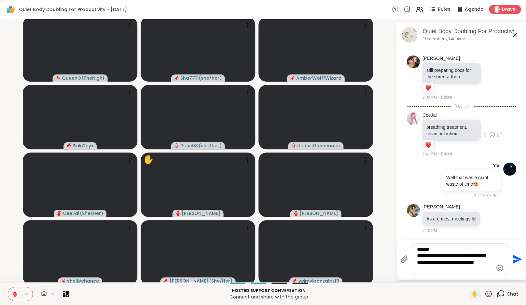
click at [429, 248] on textarea "**********" at bounding box center [455, 259] width 76 height 26
type textarea "**********"
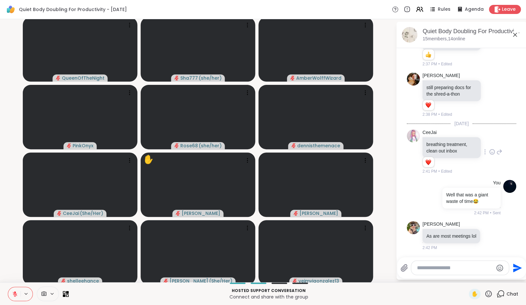
scroll to position [1581, 0]
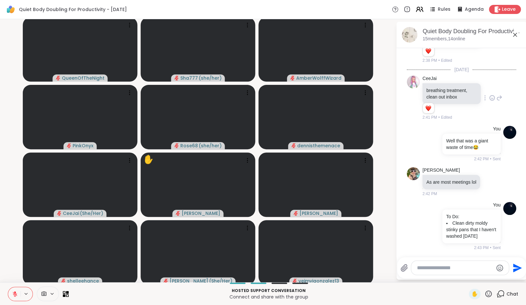
click at [421, 6] on icon at bounding box center [419, 9] width 8 height 8
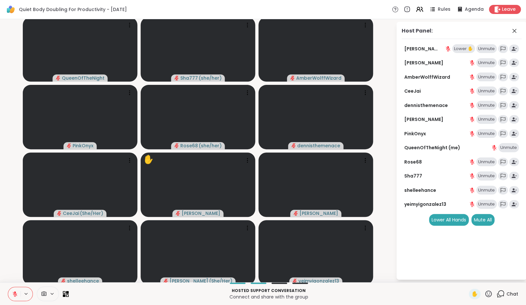
click at [458, 47] on div "Lower ✋" at bounding box center [463, 48] width 23 height 9
click at [504, 295] on icon at bounding box center [500, 294] width 8 height 8
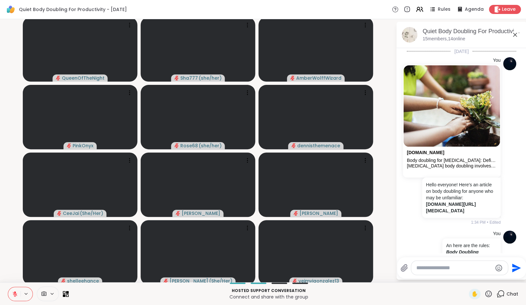
scroll to position [1574, 0]
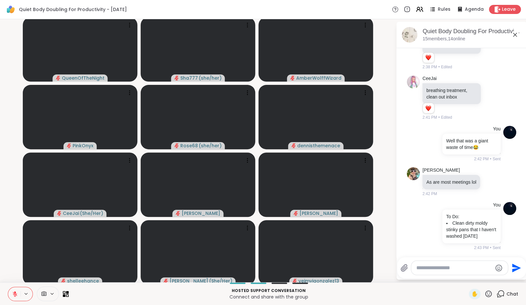
click at [460, 271] on div at bounding box center [459, 268] width 97 height 14
click at [455, 270] on textarea "Type your message" at bounding box center [454, 268] width 76 height 7
type textarea "**********"
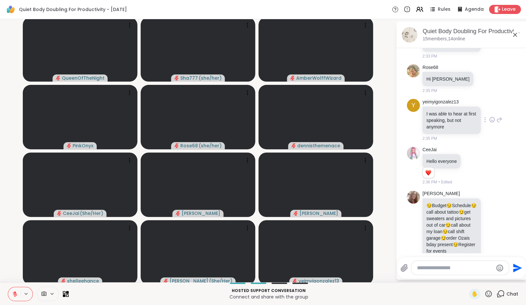
scroll to position [1042, 0]
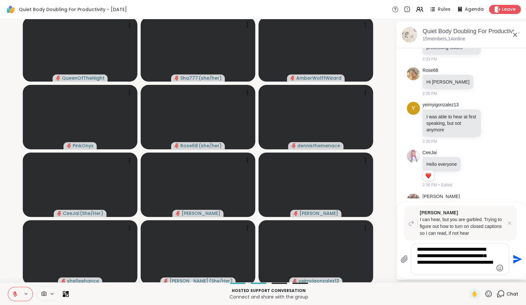
type textarea "**********"
click at [499, 268] on icon "Emoji picker" at bounding box center [499, 268] width 8 height 8
click at [462, 271] on textarea "**********" at bounding box center [455, 259] width 76 height 26
click at [510, 223] on icon at bounding box center [509, 223] width 7 height 7
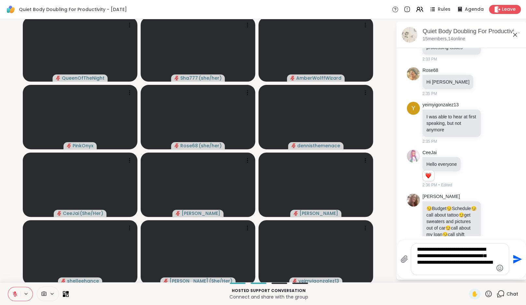
drag, startPoint x: 463, startPoint y: 272, endPoint x: 397, endPoint y: 200, distance: 97.2
click at [417, 246] on textarea "**********" at bounding box center [455, 259] width 76 height 26
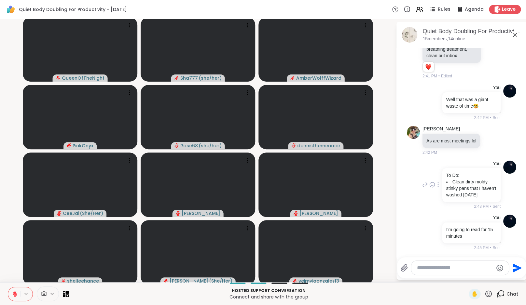
scroll to position [1616, 0]
type textarea "*"
click at [378, 253] on video-player-container "QueenOfTheNight Sha777 ( she/her ) AmberWolffWizard PinkOnyx Rose68 ( she/her )…" at bounding box center [198, 151] width 388 height 258
click at [476, 271] on div at bounding box center [460, 268] width 98 height 14
click at [469, 266] on textarea "Type your message" at bounding box center [455, 268] width 76 height 7
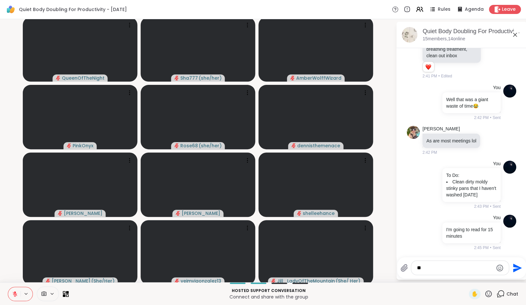
type textarea "***"
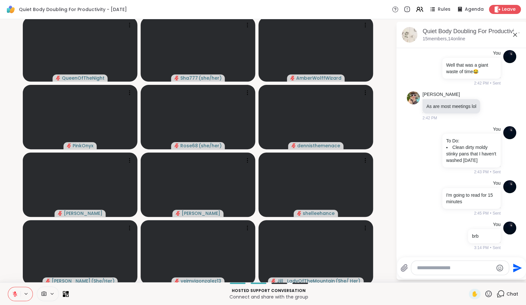
scroll to position [1650, 0]
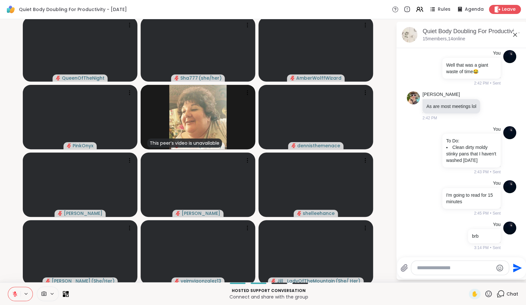
click at [451, 272] on div at bounding box center [460, 268] width 98 height 14
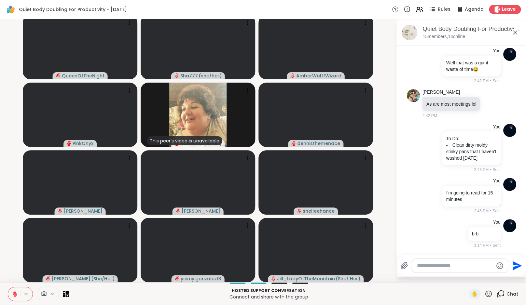
click at [447, 268] on textarea "Type your message" at bounding box center [455, 265] width 76 height 7
type textarea "**********"
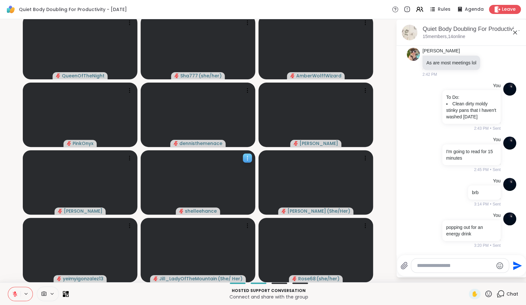
click at [176, 170] on div at bounding box center [198, 182] width 114 height 64
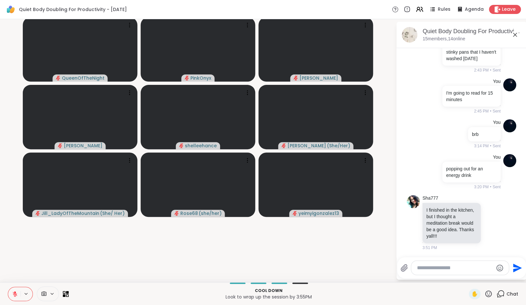
scroll to position [0, 0]
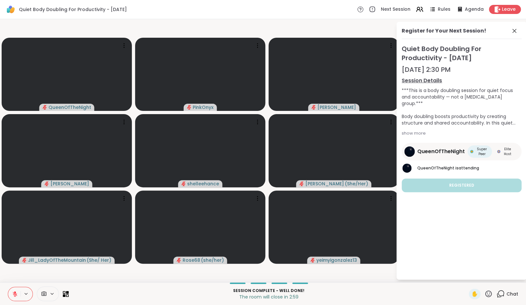
click at [19, 294] on button at bounding box center [14, 294] width 12 height 14
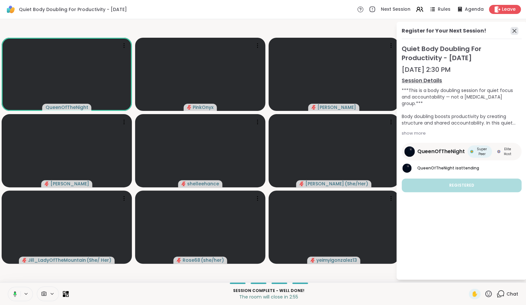
click at [516, 31] on icon at bounding box center [514, 31] width 4 height 4
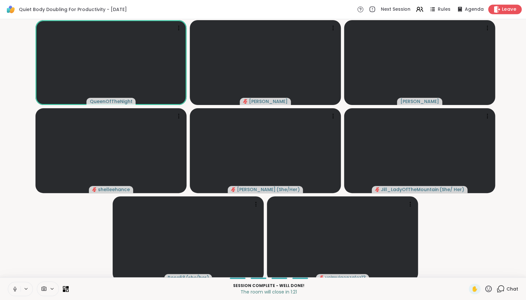
click at [504, 11] on span "Leave" at bounding box center [509, 9] width 14 height 7
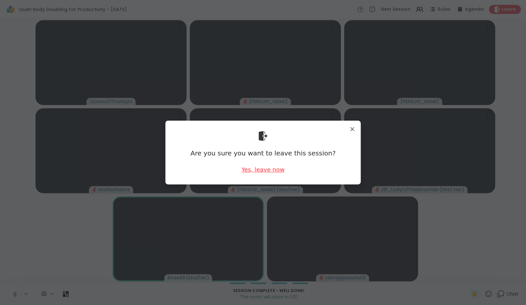
click at [270, 170] on div "Yes, leave now" at bounding box center [262, 170] width 43 height 8
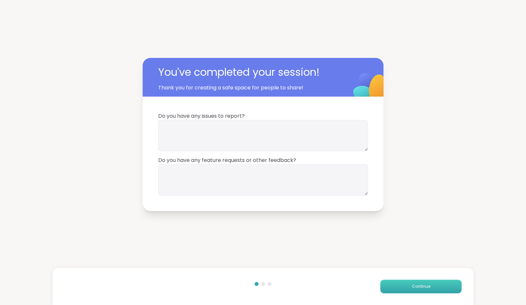
click at [426, 288] on span "Continue" at bounding box center [420, 287] width 18 height 6
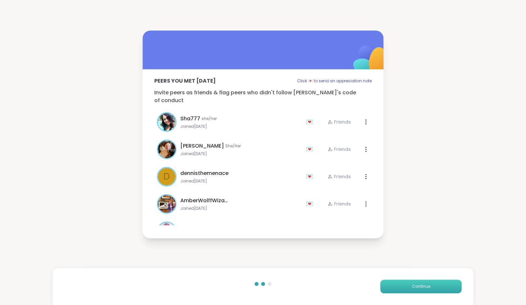
click at [426, 288] on span "Continue" at bounding box center [420, 287] width 18 height 6
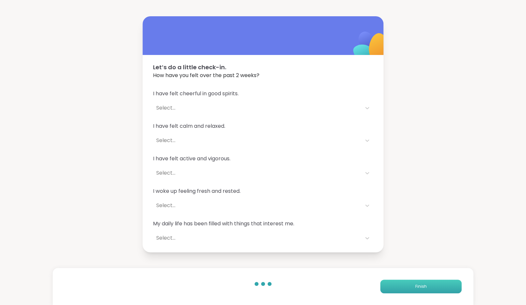
click at [426, 288] on button "Finish" at bounding box center [420, 287] width 81 height 14
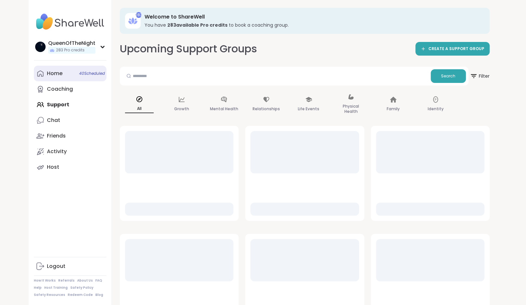
click at [61, 76] on div "Home 40 Scheduled" at bounding box center [55, 73] width 16 height 7
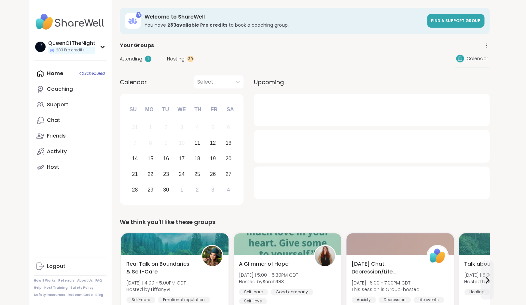
click at [179, 58] on span "Hosting" at bounding box center [176, 59] width 18 height 7
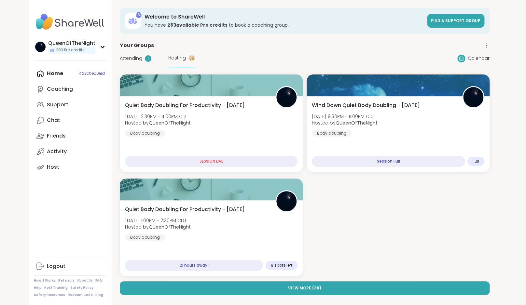
click at [130, 60] on span "Attending" at bounding box center [131, 58] width 22 height 7
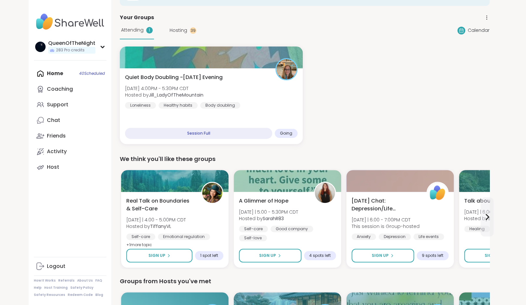
scroll to position [33, 0]
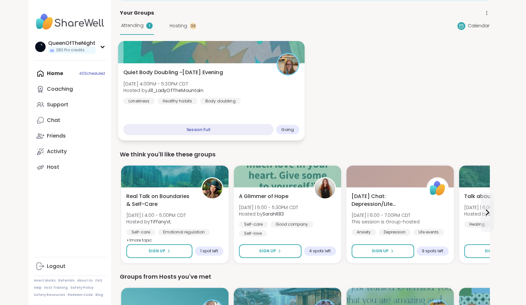
click at [207, 95] on div "Quiet Body Doubling -Thursday Evening Thu, Sep 11 | 4:00PM - 5:30PM CDT Hosted …" at bounding box center [211, 87] width 176 height 36
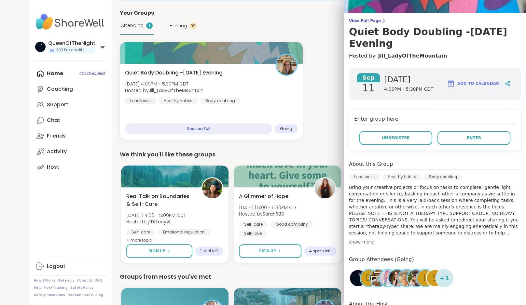
scroll to position [0, 0]
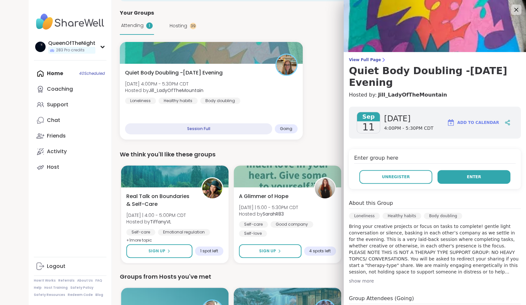
click at [489, 182] on button "Enter" at bounding box center [473, 177] width 73 height 14
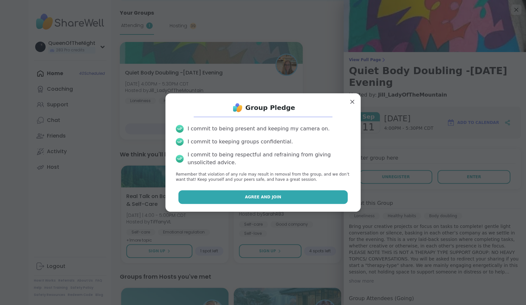
click at [220, 194] on button "Agree and Join" at bounding box center [262, 197] width 169 height 14
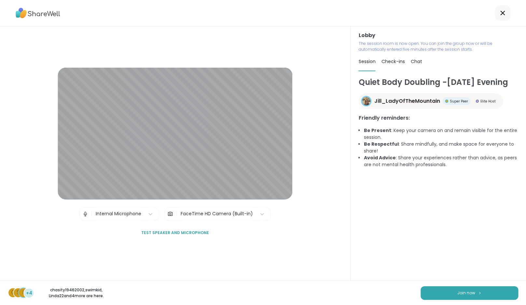
click at [415, 60] on span "Chat" at bounding box center [415, 61] width 11 height 7
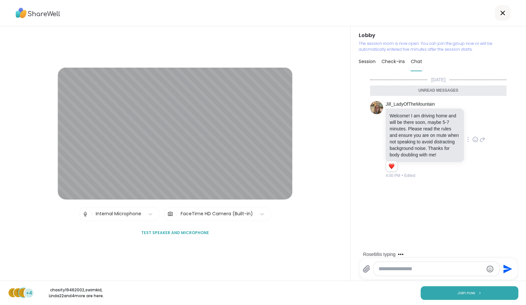
click at [474, 141] on icon at bounding box center [475, 140] width 2 height 1
click at [422, 132] on div "Select Reaction: Heart" at bounding box center [423, 129] width 6 height 6
click at [464, 291] on span "Join now" at bounding box center [466, 293] width 18 height 6
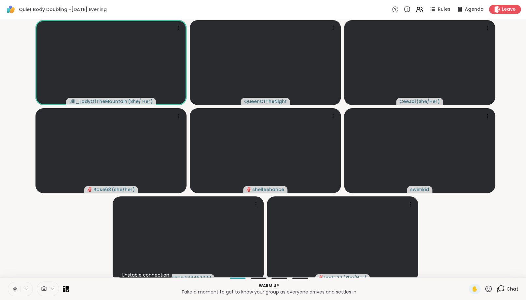
click at [17, 292] on icon at bounding box center [15, 289] width 6 height 6
click at [50, 244] on video-player-container "Jill_LadyOfTheMountain ( She/ Her ) QueenOfTheNight CeeJai ( She/Her ) Rose68 (…" at bounding box center [263, 148] width 518 height 253
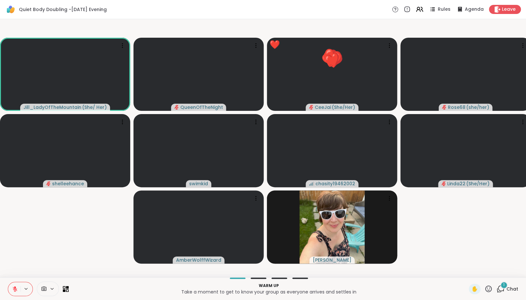
click at [502, 288] on div "1" at bounding box center [503, 285] width 7 height 7
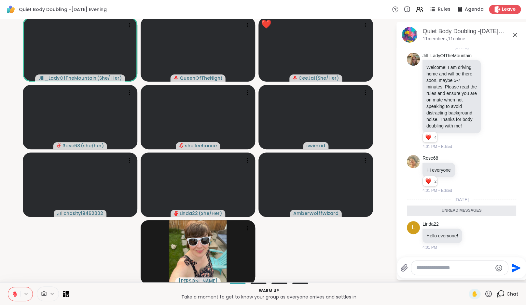
click at [462, 267] on textarea "Type your message" at bounding box center [454, 268] width 76 height 7
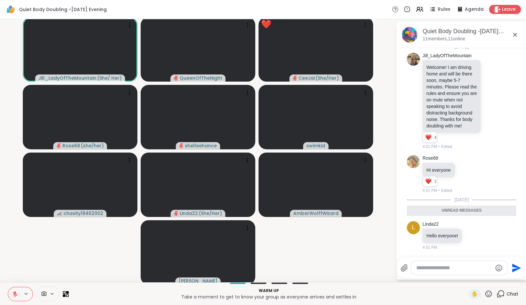
scroll to position [27, 0]
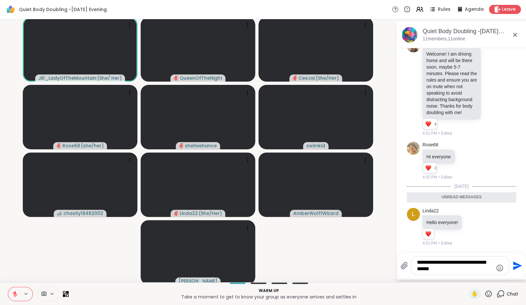
type textarea "**********"
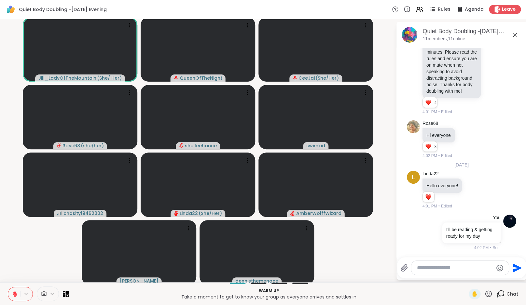
scroll to position [68, 0]
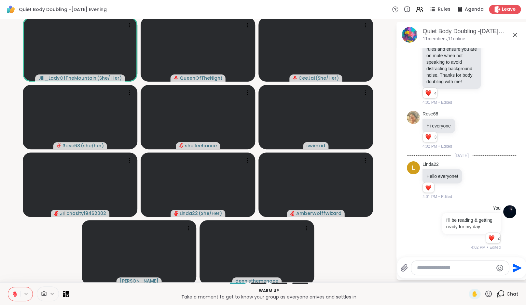
click at [17, 293] on icon at bounding box center [15, 294] width 6 height 6
click at [23, 254] on video-player-container "Jill_LadyOfTheMountain ( She/ Her ) QueenOfTheNight CeeJai ( She/Her ) Rose68 (…" at bounding box center [198, 151] width 388 height 258
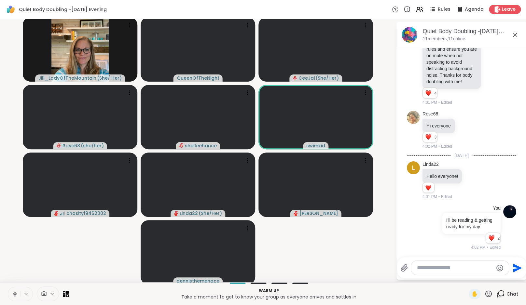
click at [351, 254] on video-player-container "Jill_LadyOfTheMountain ( She/ Her ) QueenOfTheNight CeeJai ( She/Her ) Rose68 (…" at bounding box center [198, 151] width 388 height 258
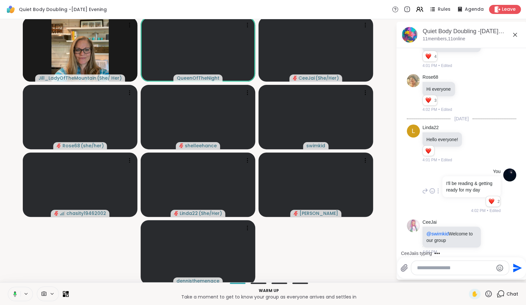
scroll to position [110, 0]
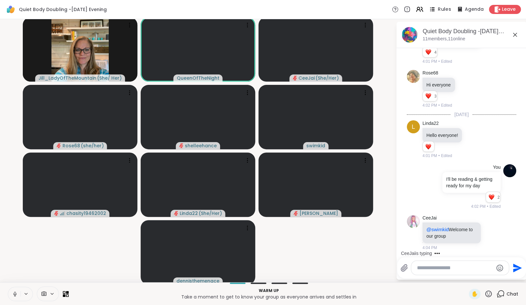
click at [445, 10] on span "Rules" at bounding box center [443, 9] width 13 height 7
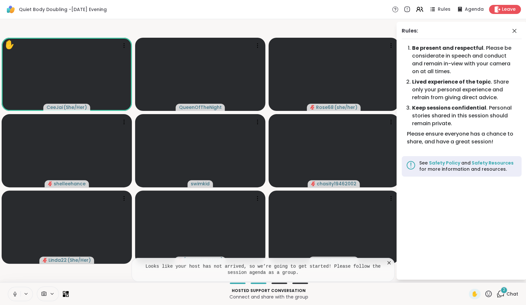
click at [390, 262] on icon at bounding box center [388, 262] width 3 height 3
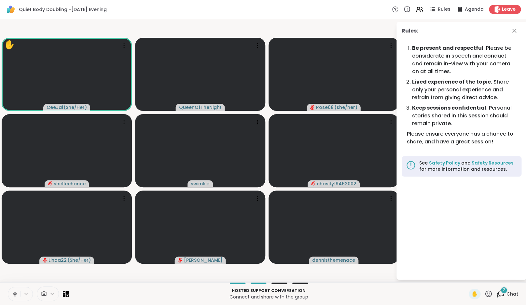
click at [503, 294] on icon at bounding box center [500, 294] width 8 height 8
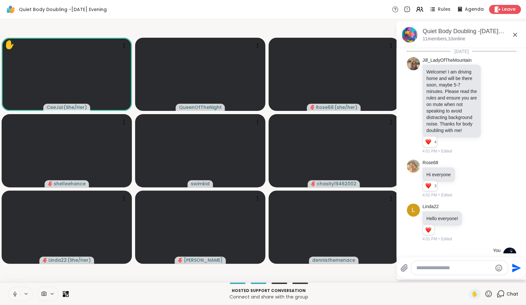
scroll to position [230, 0]
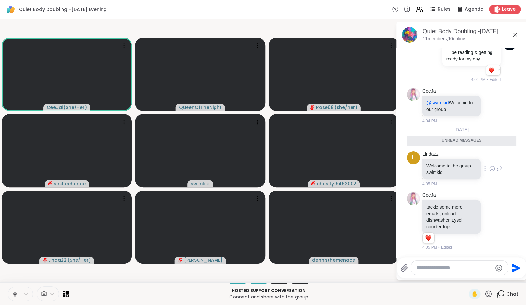
click at [489, 167] on icon at bounding box center [491, 169] width 5 height 5
click at [490, 157] on div "Select Reaction: Heart" at bounding box center [492, 158] width 6 height 6
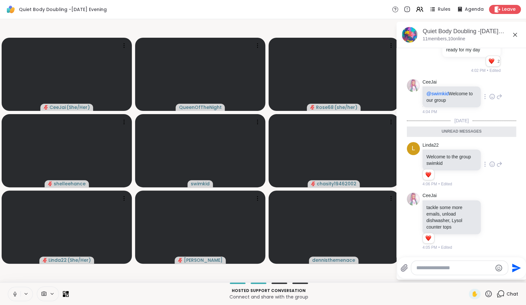
click at [491, 99] on icon at bounding box center [491, 96] width 5 height 5
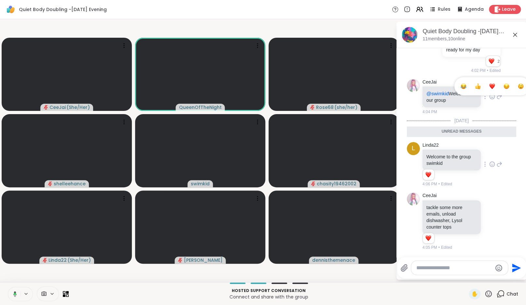
click at [491, 89] on div "Select Reaction: Heart" at bounding box center [492, 86] width 6 height 6
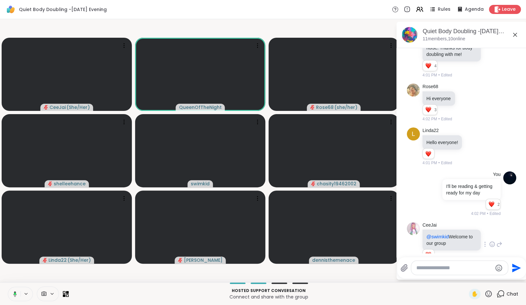
scroll to position [248, 0]
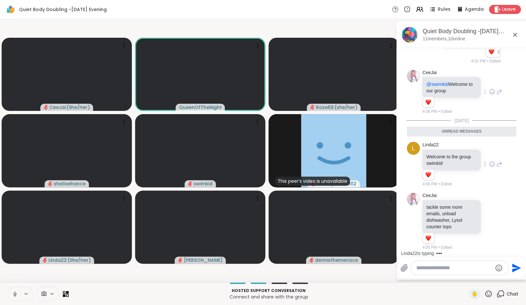
click at [19, 294] on button at bounding box center [14, 294] width 12 height 14
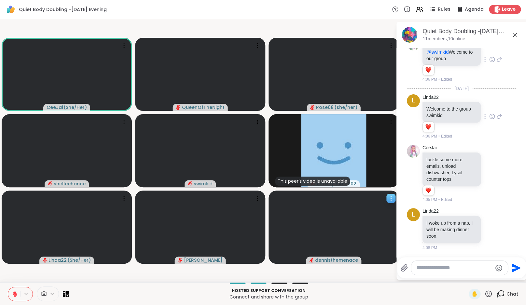
scroll to position [280, 0]
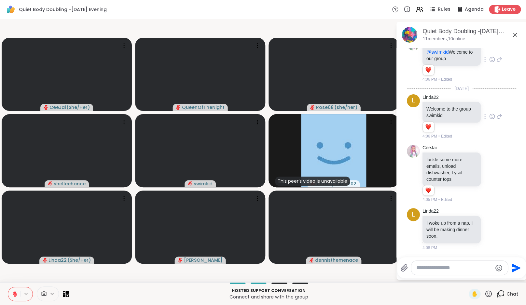
click at [13, 291] on button at bounding box center [14, 294] width 12 height 14
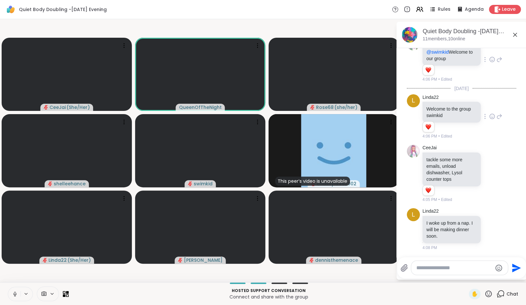
click at [10, 291] on button at bounding box center [14, 294] width 12 height 14
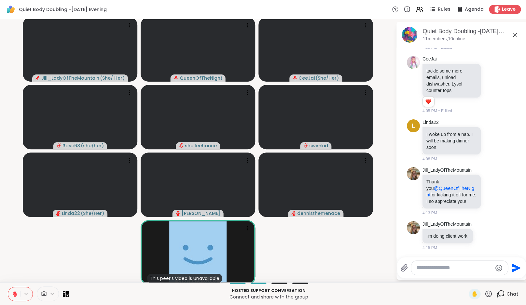
scroll to position [385, 0]
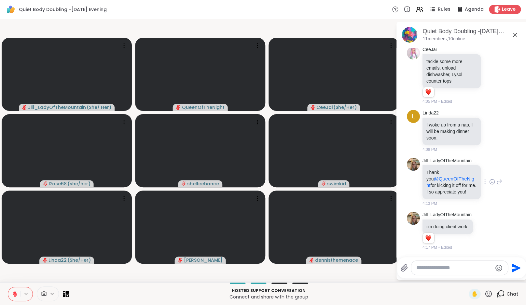
click at [494, 179] on icon at bounding box center [492, 182] width 6 height 7
click at [493, 168] on div "Select Reaction: Heart" at bounding box center [492, 171] width 6 height 6
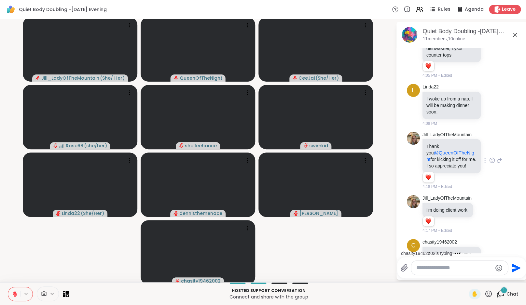
scroll to position [442, 0]
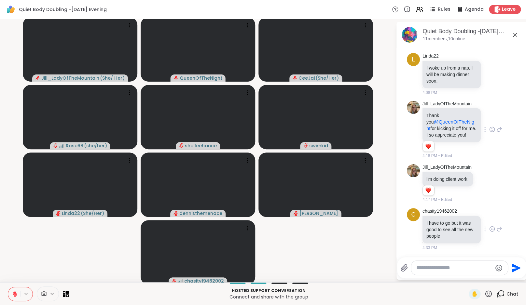
click at [489, 228] on icon at bounding box center [492, 229] width 6 height 7
click at [489, 217] on div "Select Reaction: Heart" at bounding box center [492, 219] width 6 height 6
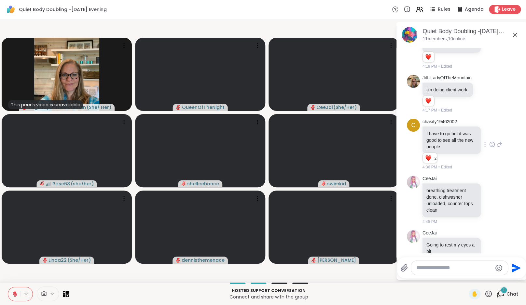
scroll to position [547, 0]
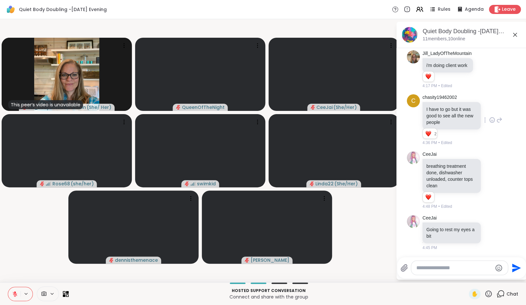
click at [443, 270] on textarea "Type your message" at bounding box center [454, 268] width 76 height 7
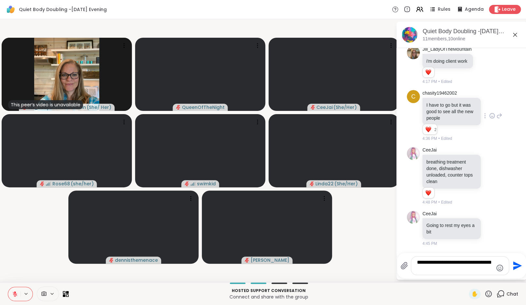
type textarea "**********"
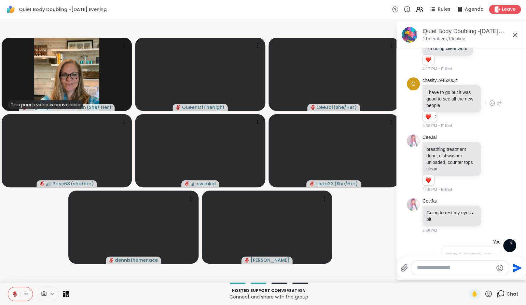
scroll to position [597, 0]
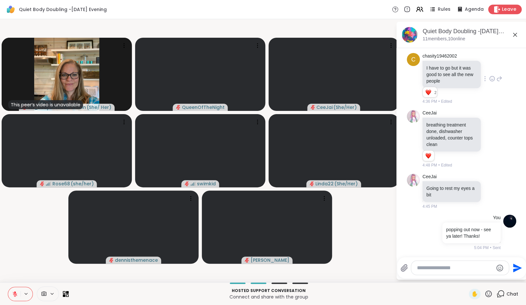
click at [501, 11] on div "Leave" at bounding box center [504, 9] width 33 height 9
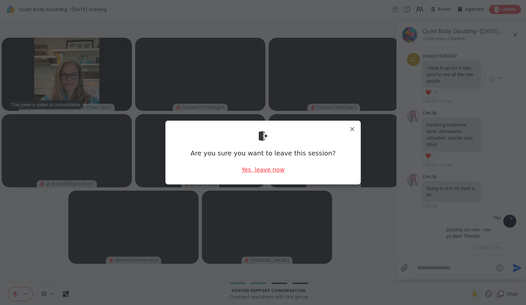
click at [268, 171] on div "Yes, leave now" at bounding box center [262, 170] width 43 height 8
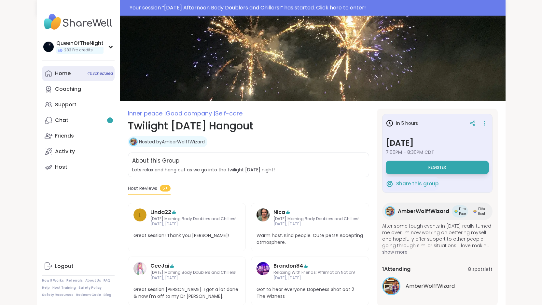
click at [42, 73] on link "Home 40 Scheduled" at bounding box center [78, 74] width 73 height 16
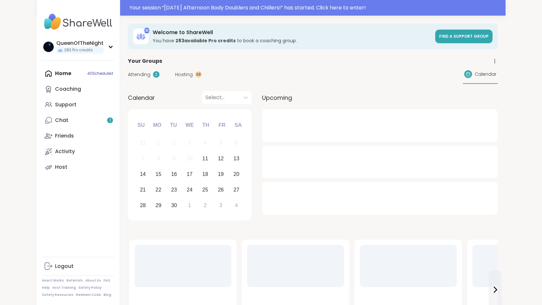
click at [175, 74] on span "Hosting" at bounding box center [184, 74] width 18 height 7
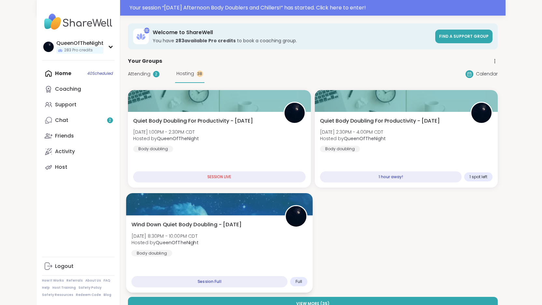
click at [241, 221] on span "Wind Down Quiet Body Doubling - [DATE]" at bounding box center [186, 225] width 110 height 8
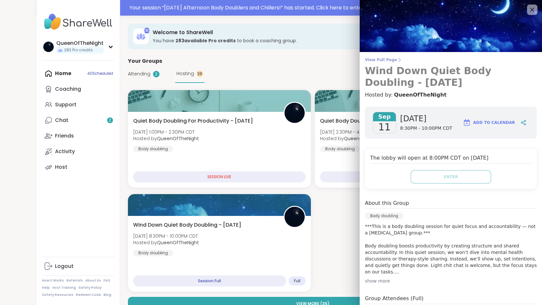
click at [388, 60] on span "View Full Page" at bounding box center [451, 59] width 172 height 5
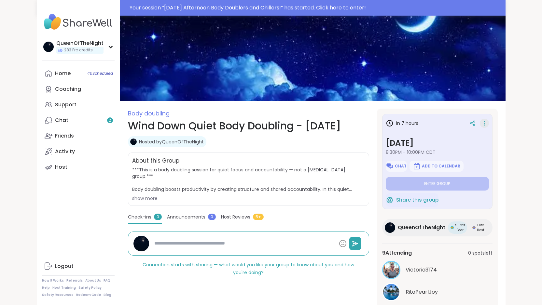
click at [487, 125] on icon at bounding box center [484, 123] width 7 height 9
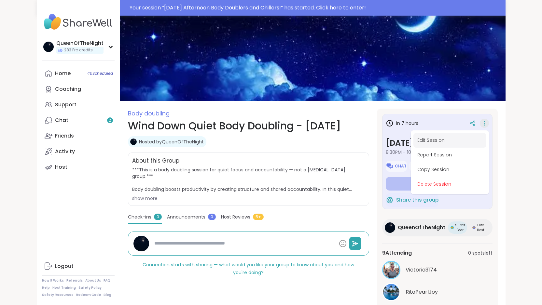
click at [475, 143] on button "Edit Session" at bounding box center [449, 140] width 73 height 15
type textarea "*"
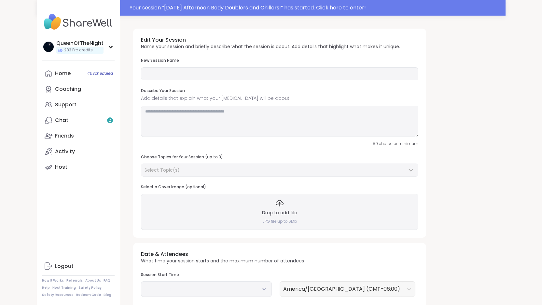
type input "**********"
type textarea "**********"
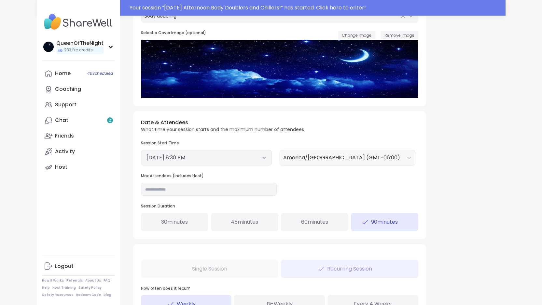
scroll to position [155, 0]
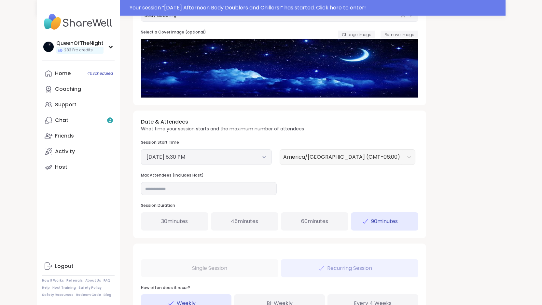
click at [262, 158] on icon at bounding box center [263, 157] width 2 height 1
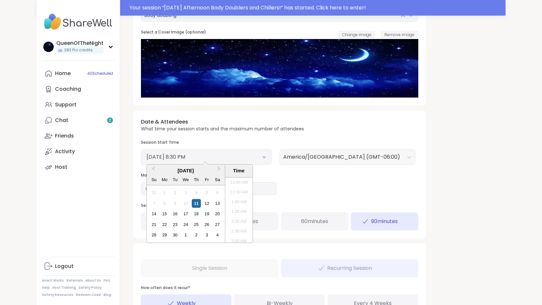
scroll to position [372, 0]
click at [225, 229] on li "9:30 PM" at bounding box center [239, 230] width 28 height 10
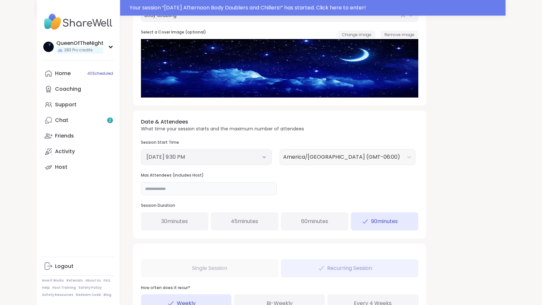
click at [141, 193] on input "**" at bounding box center [209, 188] width 136 height 13
type input "**"
click at [388, 169] on div "Date & Attendees What time your session starts and the maximum number of attend…" at bounding box center [279, 174] width 293 height 127
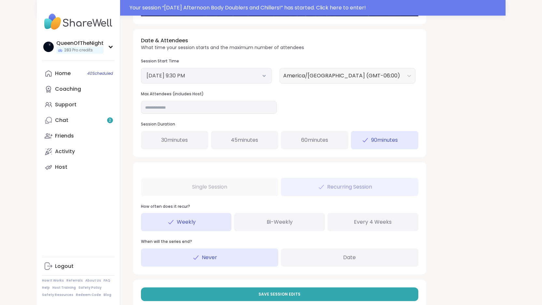
scroll to position [252, 0]
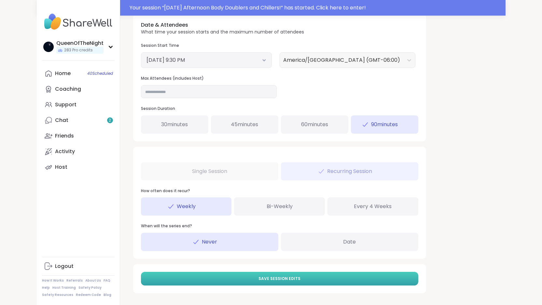
click at [283, 280] on button "Save Session Edits" at bounding box center [279, 279] width 277 height 14
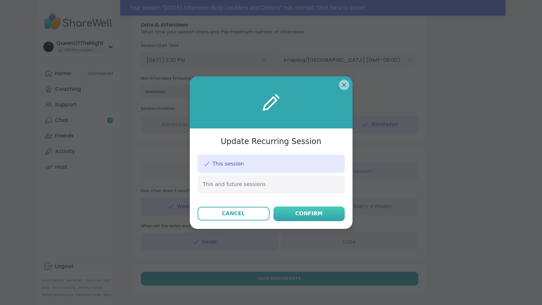
click at [318, 209] on button "Confirm" at bounding box center [308, 214] width 71 height 15
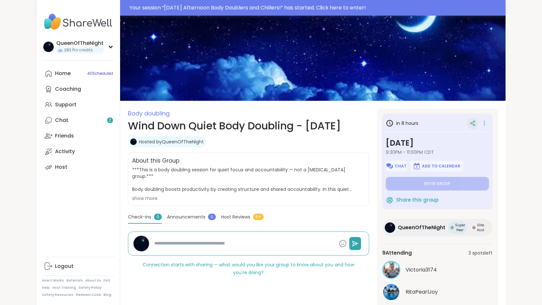
click at [475, 126] on icon at bounding box center [474, 125] width 2 height 2
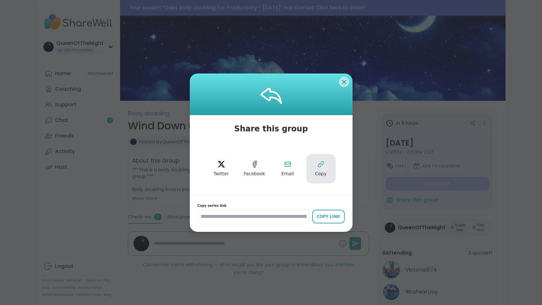
click at [326, 168] on button "Copy" at bounding box center [320, 168] width 29 height 29
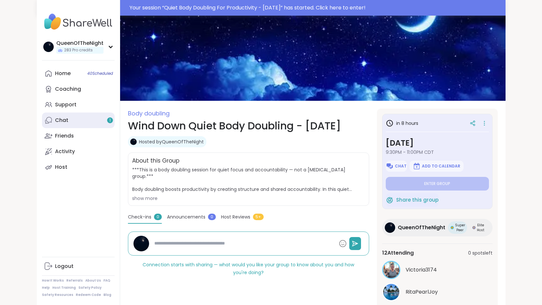
click at [53, 121] on link "Chat 1" at bounding box center [78, 121] width 73 height 16
type textarea "*"
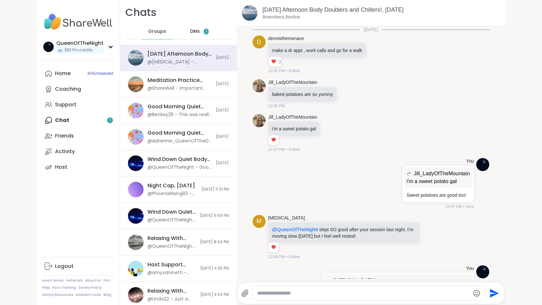
scroll to position [538, 0]
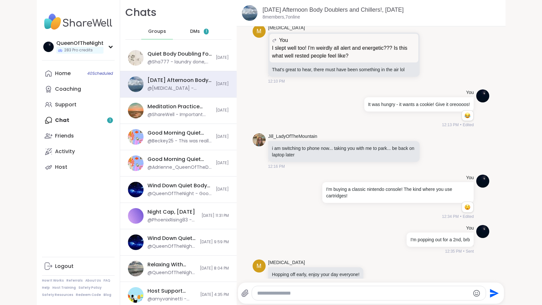
click at [190, 32] on span "DMs" at bounding box center [195, 31] width 10 height 7
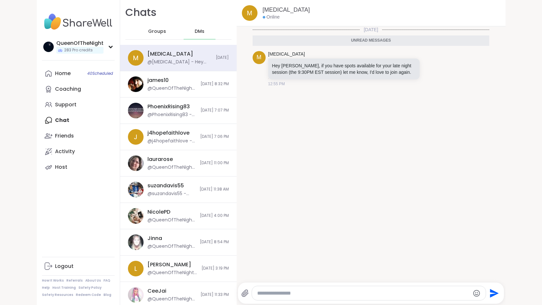
click at [259, 287] on div at bounding box center [369, 293] width 234 height 14
click at [257, 293] on textarea "Type your message" at bounding box center [363, 293] width 212 height 7
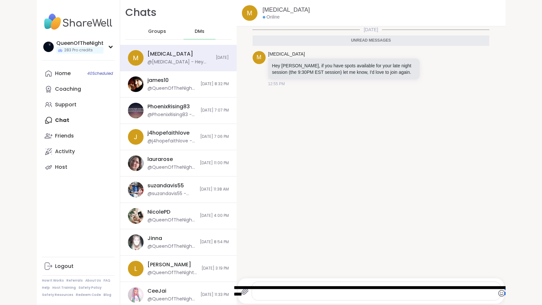
type textarea "**********"
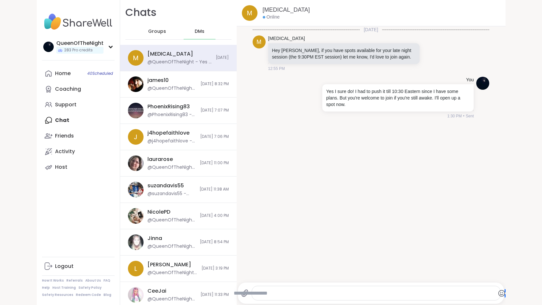
click at [259, 296] on textarea "Type your message" at bounding box center [376, 293] width 285 height 7
paste textarea "**********"
type textarea "**********"
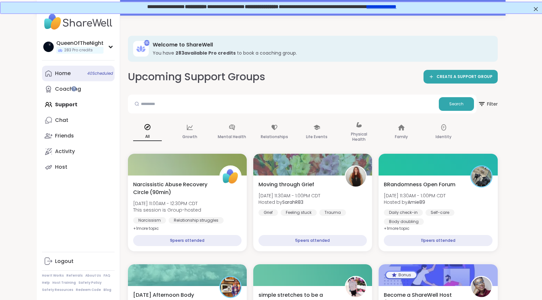
click at [42, 72] on link "Home 40 Scheduled" at bounding box center [78, 74] width 73 height 16
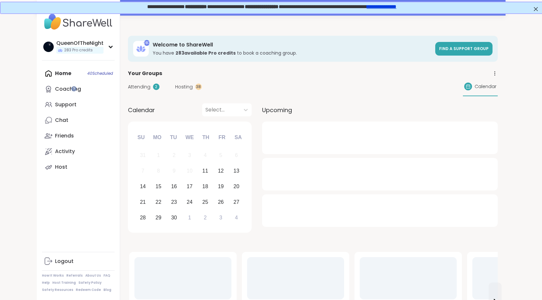
click at [175, 86] on span "Hosting" at bounding box center [184, 87] width 18 height 7
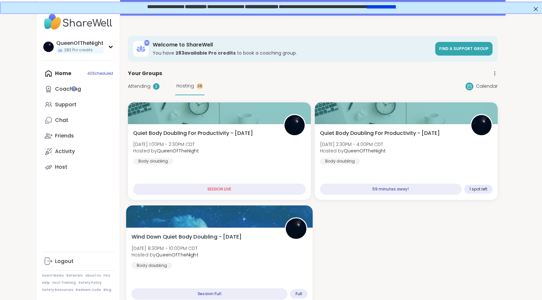
click at [312, 206] on div at bounding box center [219, 217] width 186 height 22
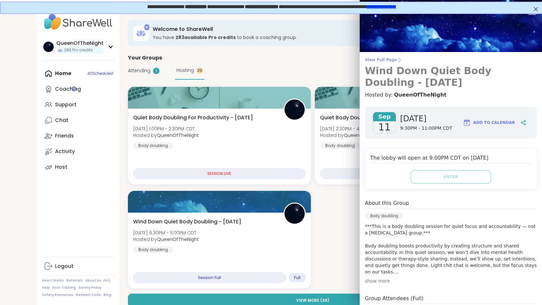
click at [391, 60] on span "View Full Page" at bounding box center [451, 59] width 172 height 5
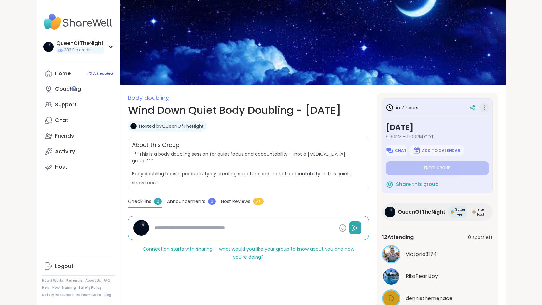
click at [487, 110] on icon at bounding box center [484, 107] width 7 height 9
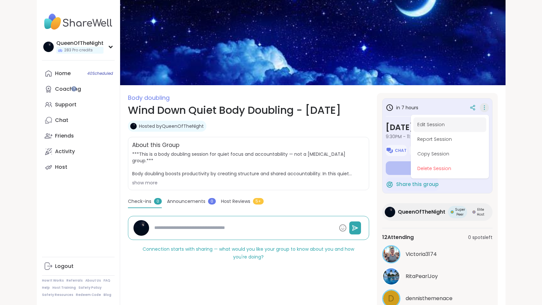
click at [486, 123] on button "Edit Session" at bounding box center [449, 124] width 73 height 15
type textarea "*"
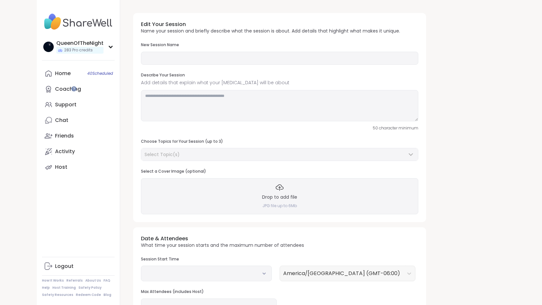
type input "**********"
type textarea "**********"
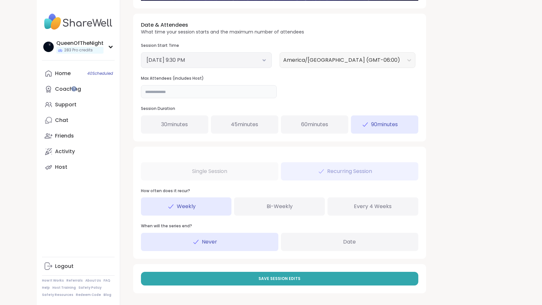
click at [156, 95] on input "**" at bounding box center [209, 91] width 136 height 13
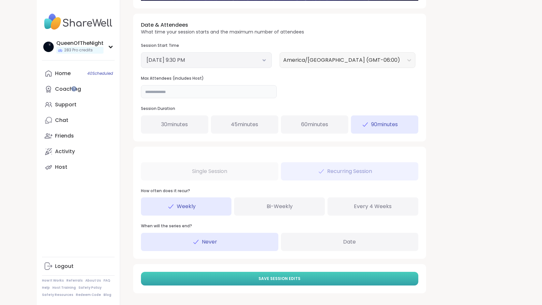
type input "**"
click at [286, 280] on button "Save Session Edits" at bounding box center [279, 279] width 277 height 14
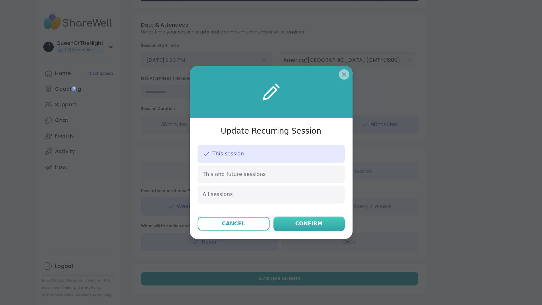
click at [311, 224] on div "Confirm" at bounding box center [308, 224] width 27 height 8
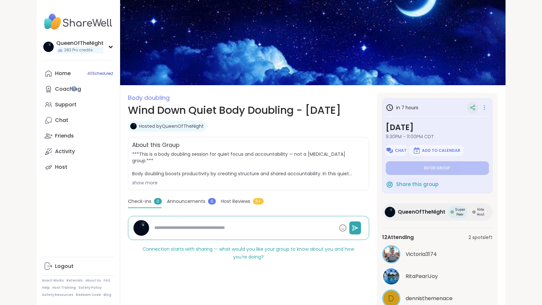
click at [473, 107] on icon at bounding box center [472, 106] width 2 height 1
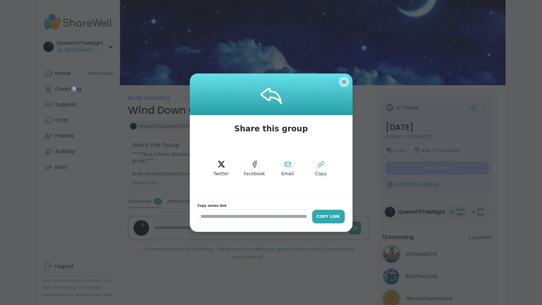
click at [330, 214] on div "Copy Link" at bounding box center [328, 217] width 26 height 6
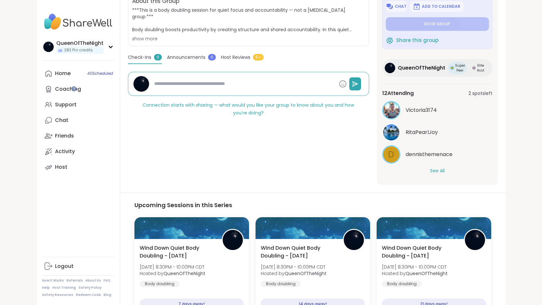
scroll to position [147, 0]
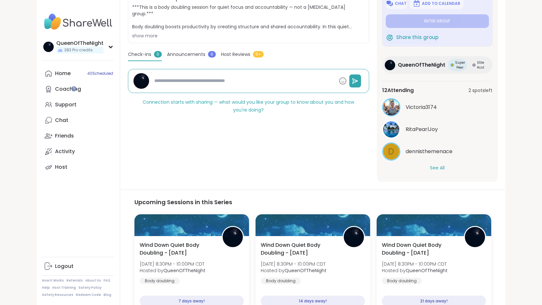
click at [444, 166] on button "See All" at bounding box center [437, 168] width 15 height 7
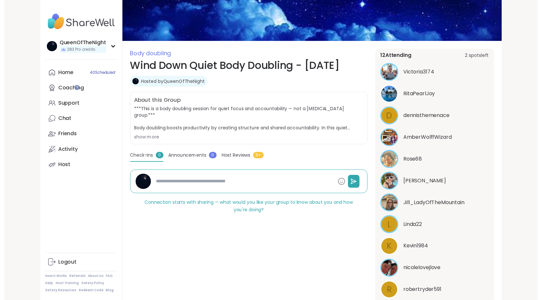
scroll to position [0, 0]
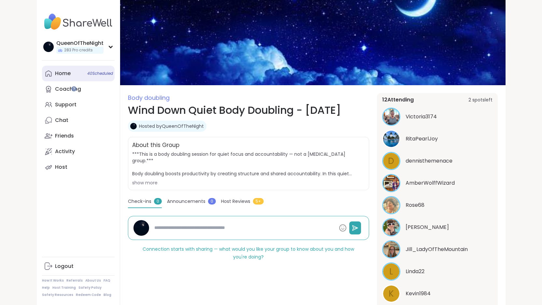
click at [69, 77] on link "Home 40 Scheduled" at bounding box center [78, 74] width 73 height 16
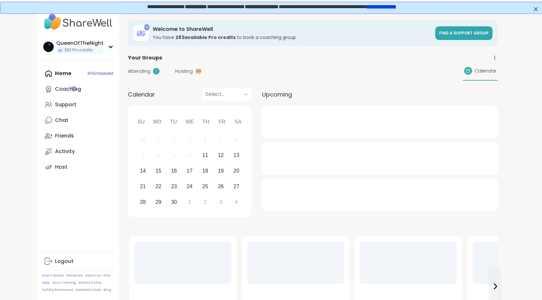
click at [175, 73] on span "Hosting" at bounding box center [184, 71] width 18 height 7
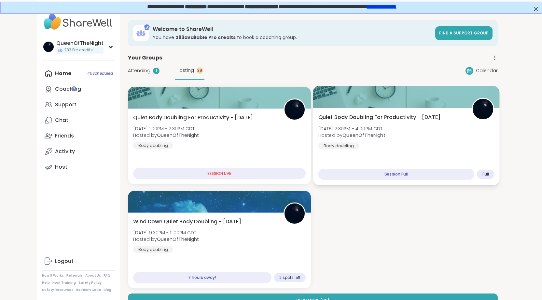
click at [313, 100] on div at bounding box center [406, 97] width 186 height 22
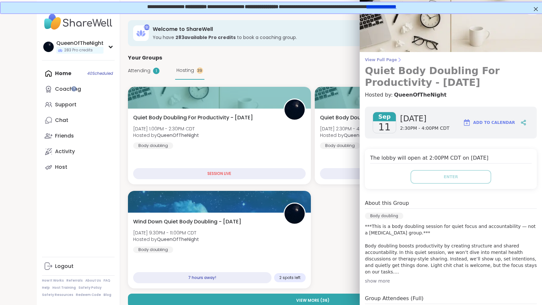
click at [389, 60] on span "View Full Page" at bounding box center [451, 59] width 172 height 5
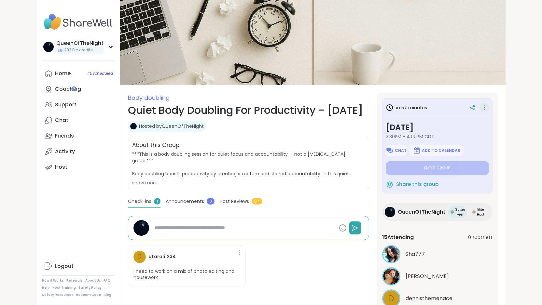
click at [487, 104] on icon at bounding box center [484, 107] width 7 height 9
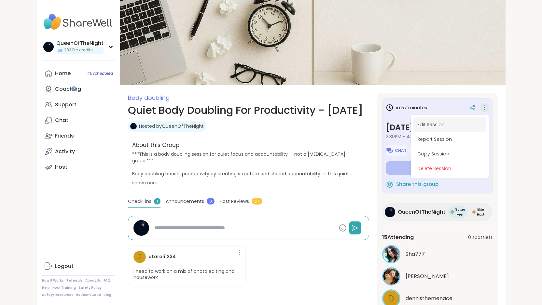
click at [486, 125] on button "Edit Session" at bounding box center [449, 124] width 73 height 15
type textarea "*"
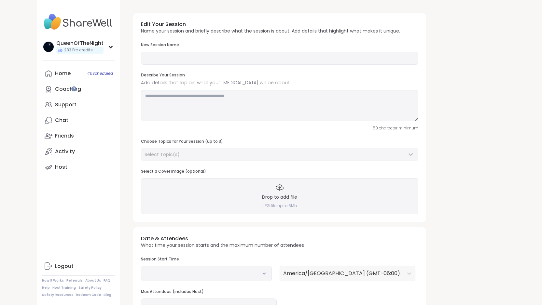
type input "**********"
type textarea "**********"
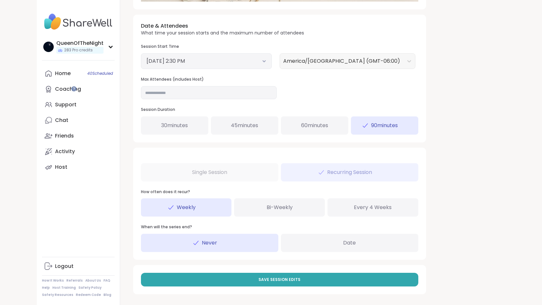
scroll to position [236, 0]
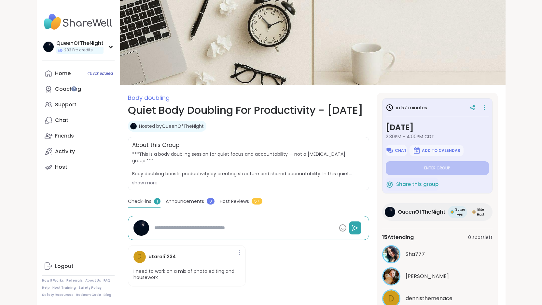
type textarea "*"
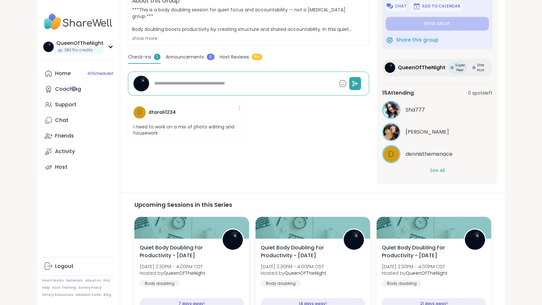
scroll to position [145, 0]
click at [444, 171] on button "See All" at bounding box center [437, 170] width 15 height 7
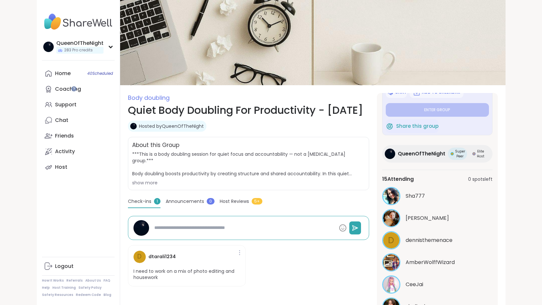
scroll to position [0, 0]
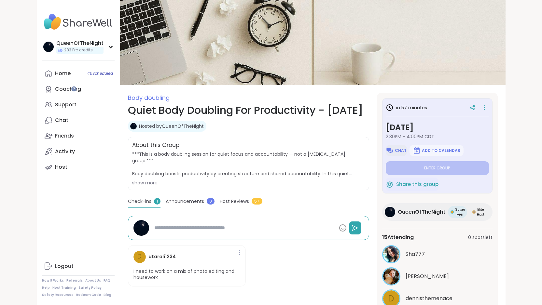
click at [406, 149] on span "Chat" at bounding box center [401, 150] width 12 height 5
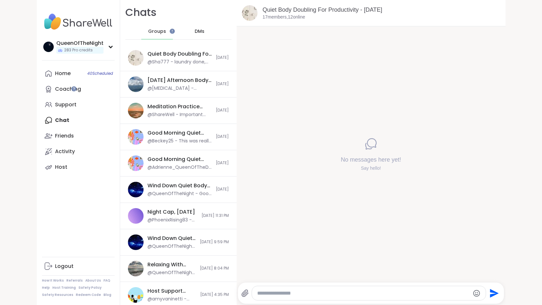
click at [257, 290] on textarea "Type your message" at bounding box center [363, 293] width 212 height 7
paste textarea "**********"
type textarea "**********"
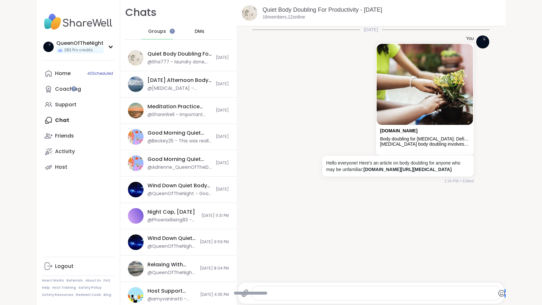
click at [282, 292] on textarea "Type your message" at bounding box center [376, 293] width 285 height 7
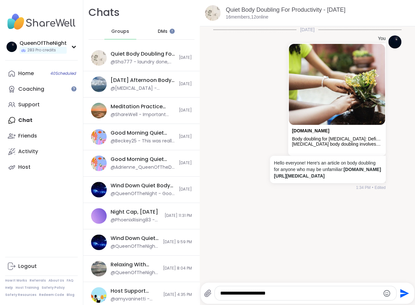
click at [286, 299] on div "**********" at bounding box center [305, 293] width 181 height 14
click at [284, 294] on textarea "**********" at bounding box center [300, 293] width 160 height 7
paste textarea "**********"
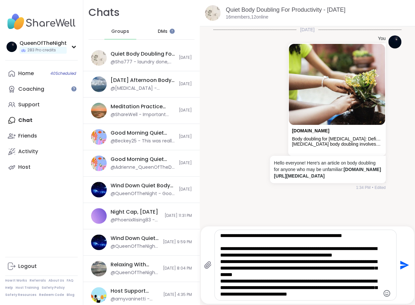
click at [275, 235] on textarea "**********" at bounding box center [300, 265] width 160 height 65
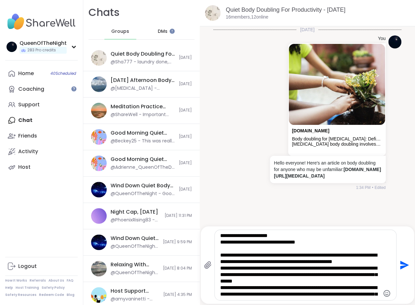
click at [219, 255] on div "**********" at bounding box center [305, 265] width 181 height 70
click at [221, 256] on textarea "**********" at bounding box center [300, 265] width 160 height 65
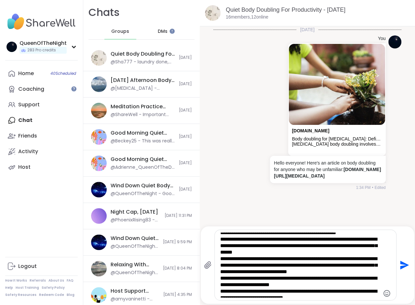
scroll to position [30, 0]
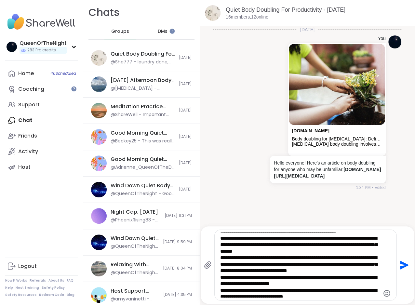
click at [221, 243] on textarea "**********" at bounding box center [300, 265] width 160 height 65
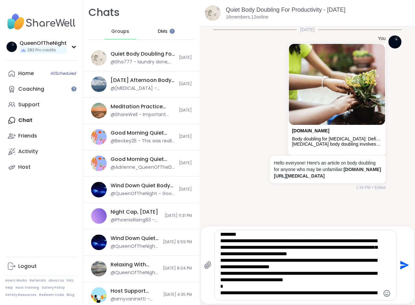
scroll to position [47, 0]
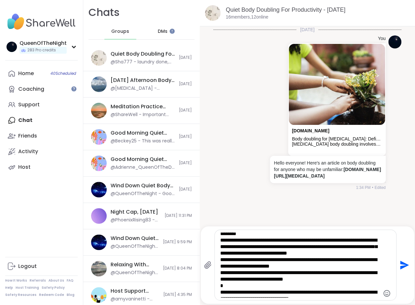
click at [220, 247] on div "**********" at bounding box center [305, 265] width 181 height 70
click at [221, 247] on textarea "**********" at bounding box center [300, 265] width 160 height 65
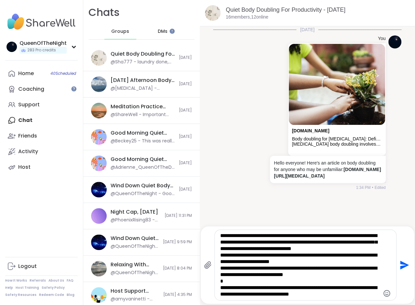
click at [221, 256] on textarea "**********" at bounding box center [300, 265] width 160 height 65
click at [221, 270] on textarea "**********" at bounding box center [300, 265] width 160 height 65
type textarea "**********"
click at [407, 265] on icon "Send" at bounding box center [404, 265] width 9 height 9
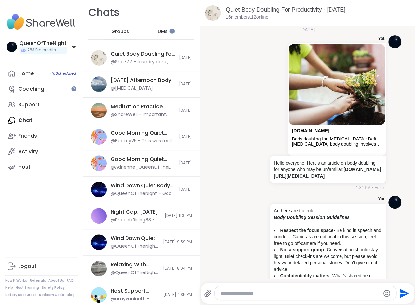
scroll to position [112, 0]
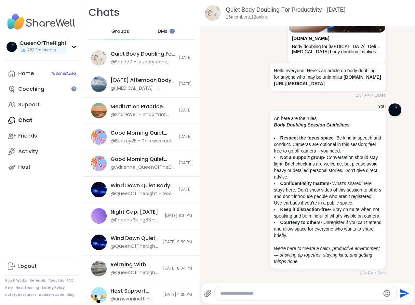
click at [259, 288] on div at bounding box center [305, 293] width 181 height 14
click at [261, 293] on textarea "Type your message" at bounding box center [300, 293] width 160 height 7
click at [273, 290] on textarea "Type your message" at bounding box center [300, 293] width 160 height 7
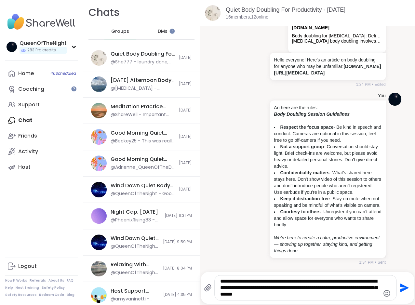
click at [288, 296] on textarea "**********" at bounding box center [300, 288] width 160 height 20
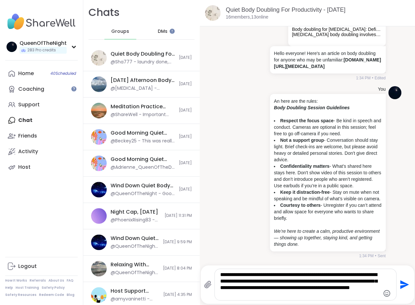
type textarea "**********"
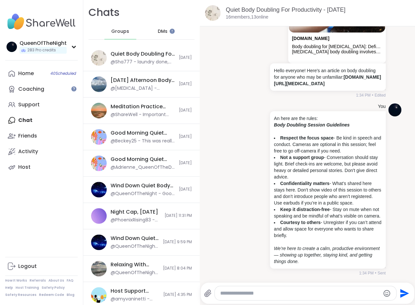
scroll to position [173, 0]
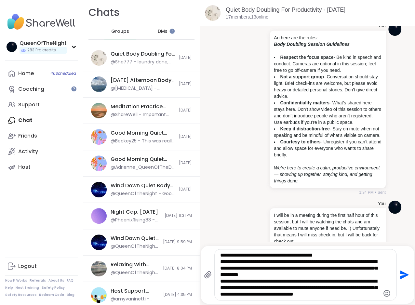
click at [331, 294] on textarea "**********" at bounding box center [300, 275] width 160 height 46
click at [373, 294] on textarea "**********" at bounding box center [300, 275] width 160 height 46
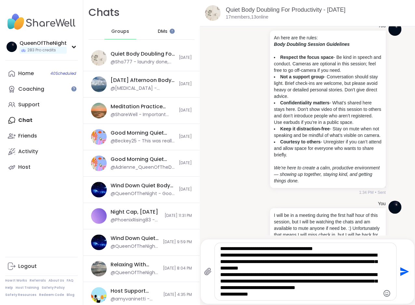
click at [240, 293] on textarea "**********" at bounding box center [300, 272] width 160 height 52
click at [269, 298] on div "**********" at bounding box center [305, 271] width 181 height 57
click at [265, 295] on textarea "**********" at bounding box center [300, 272] width 160 height 52
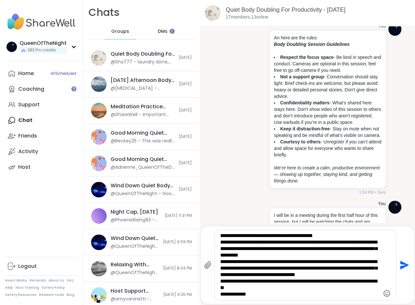
click at [254, 282] on textarea "**********" at bounding box center [300, 265] width 160 height 65
click at [255, 294] on textarea "**********" at bounding box center [300, 265] width 160 height 65
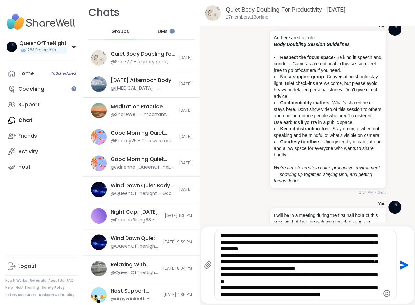
scroll to position [13, 0]
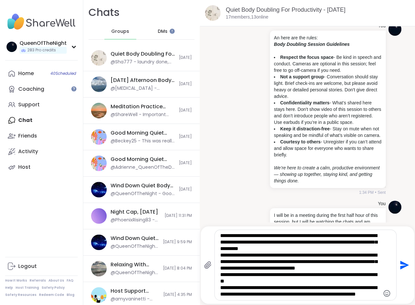
type textarea "**********"
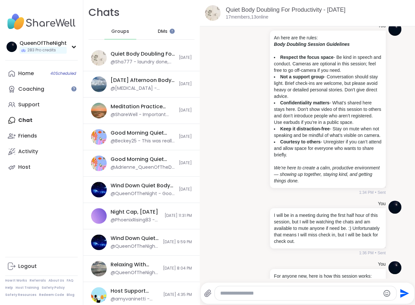
scroll to position [306, 0]
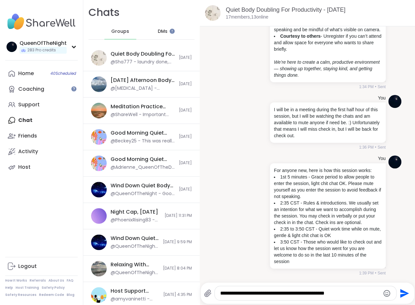
type textarea "**********"
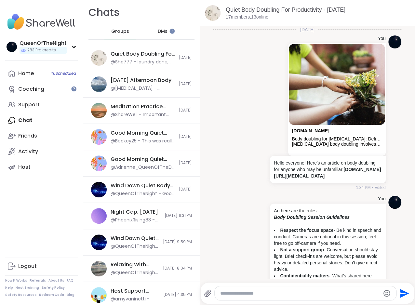
scroll to position [347, 0]
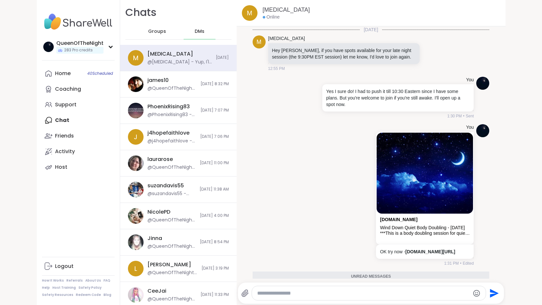
scroll to position [43, 0]
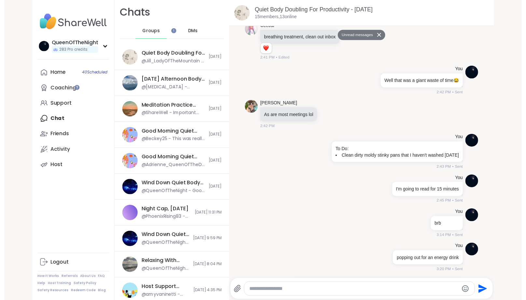
scroll to position [997, 0]
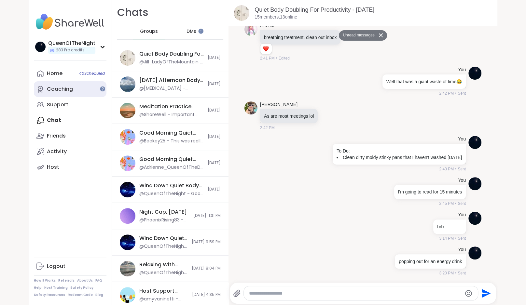
click at [73, 93] on link "Coaching" at bounding box center [70, 89] width 73 height 16
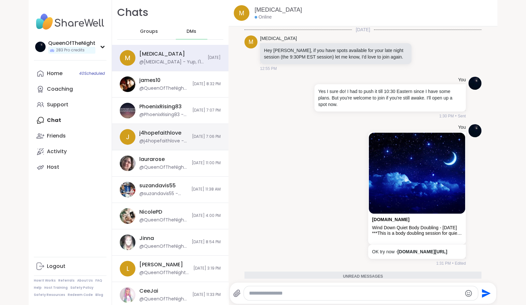
scroll to position [50, 0]
